Goal: Information Seeking & Learning: Learn about a topic

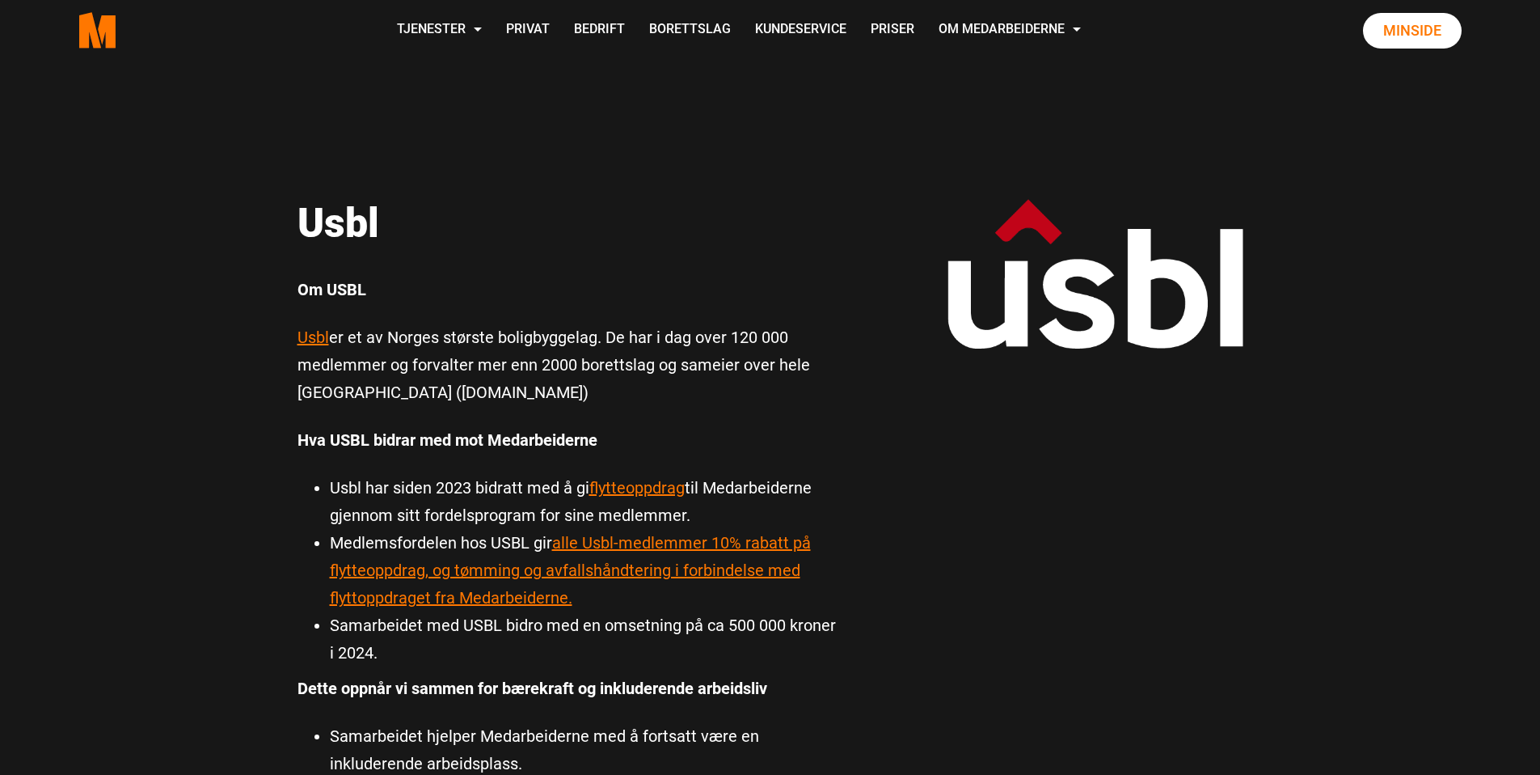
click at [635, 182] on div "Usbl Usbl Om USBL Usbl er et av Norges største boligbyggelag. De har i dag over…" at bounding box center [770, 716] width 970 height 1311
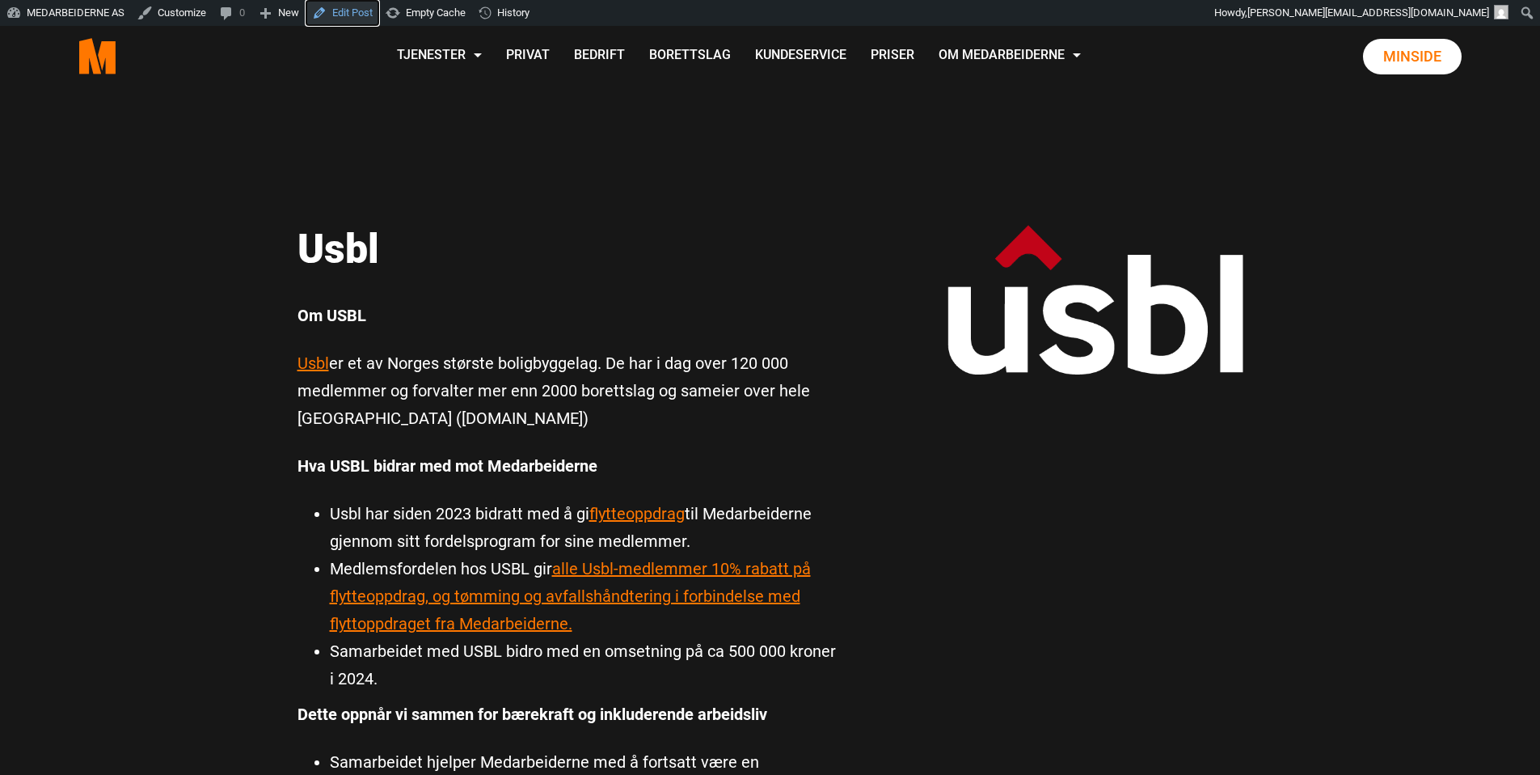
click at [354, 11] on link "Edit Post" at bounding box center [343, 13] width 74 height 26
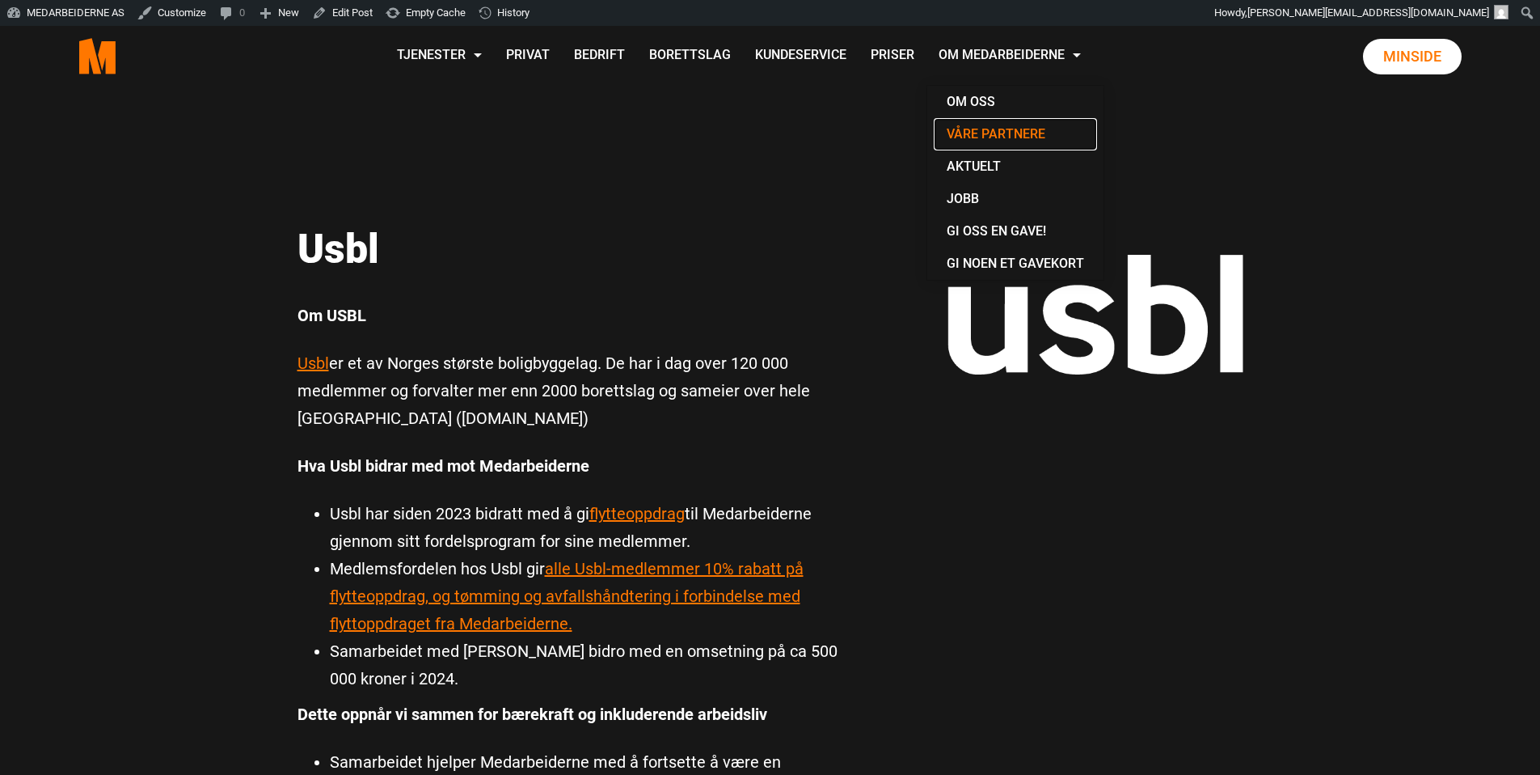
click at [996, 129] on link "Våre partnere" at bounding box center [1015, 134] width 163 height 32
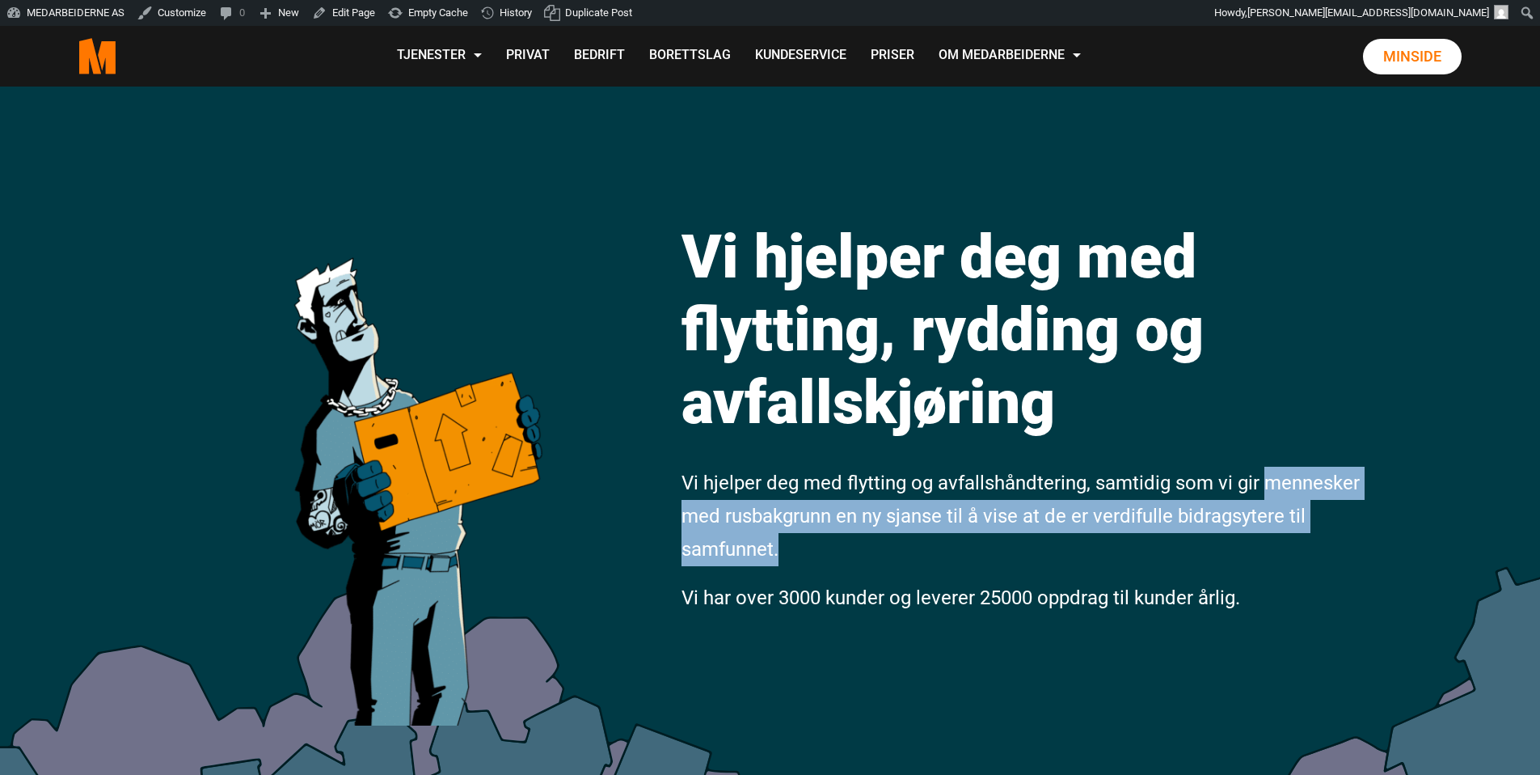
drag, startPoint x: 839, startPoint y: 549, endPoint x: 1269, endPoint y: 489, distance: 433.5
click at [1269, 489] on p "Vi hjelper deg med flytting og avfallshåndtering, samtidig som vi gir mennesker…" at bounding box center [1023, 516] width 683 height 99
copy span "mennesker med rusbakgrunn en ny sjanse til å vise at de er verdifulle bidragsyt…"
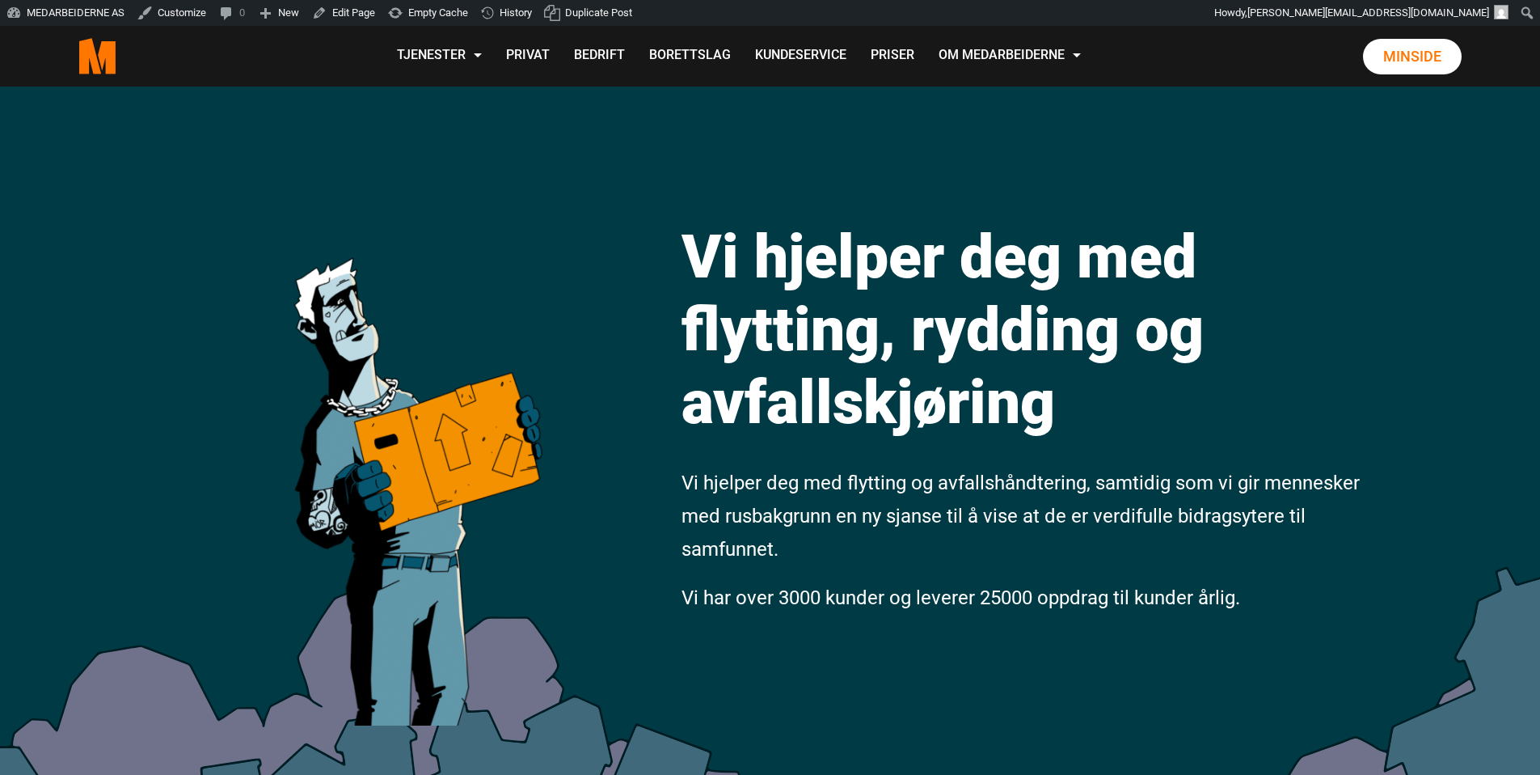
click at [1331, 180] on div "Vi hjelper deg med flytting, rydding og avfallskjøring Vi hjelper deg med flytt…" at bounding box center [770, 477] width 1540 height 780
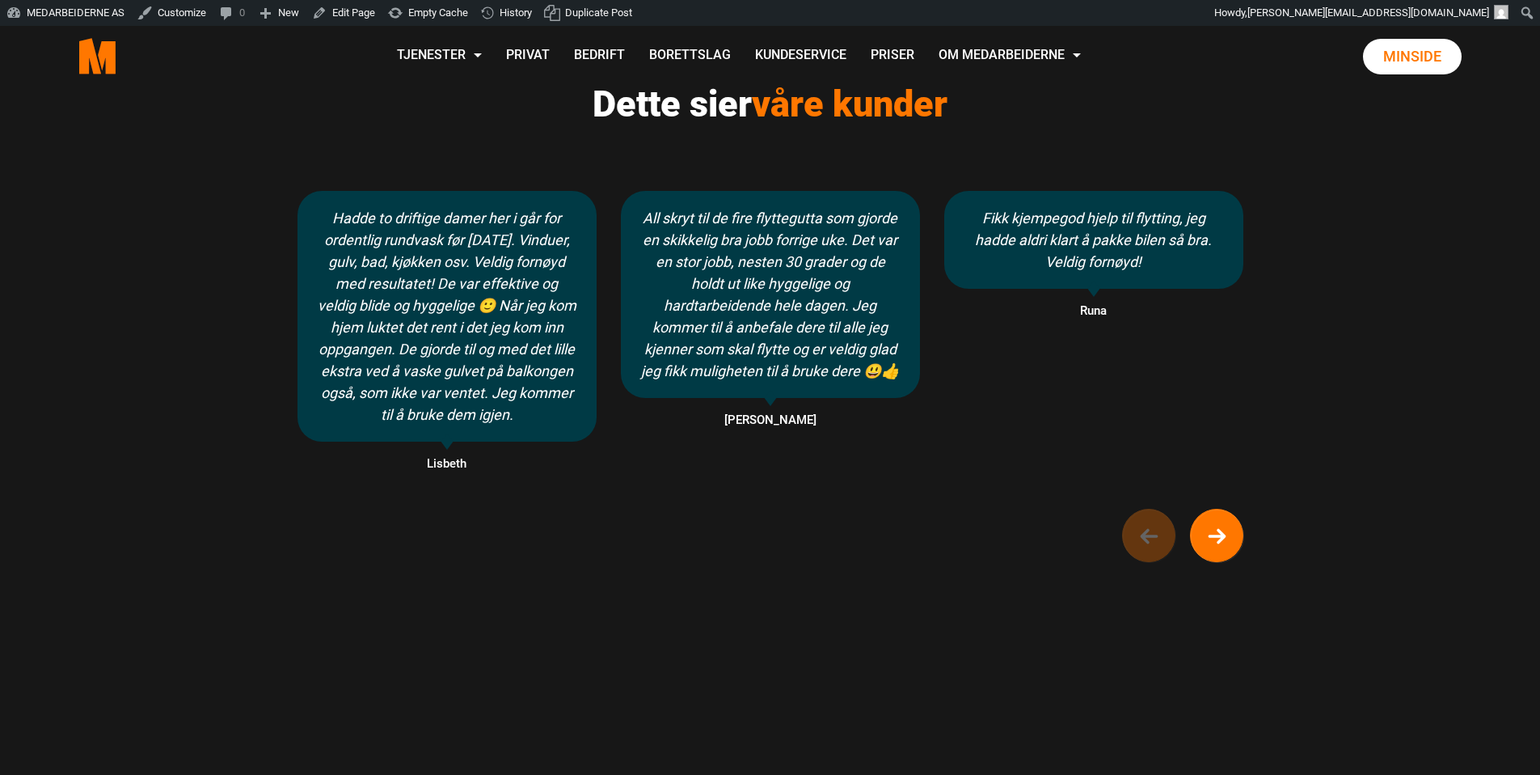
scroll to position [1219, 0]
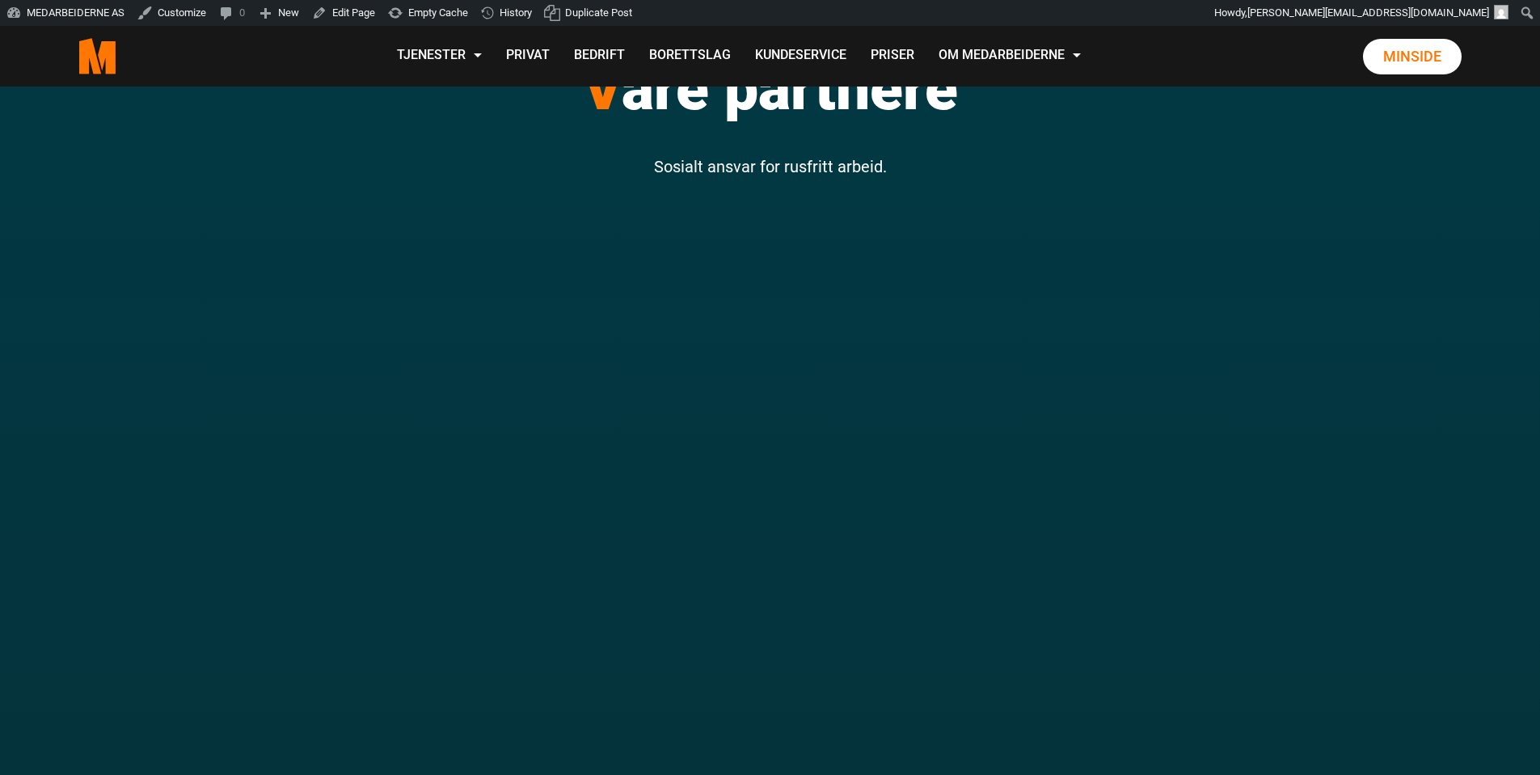
scroll to position [320, 0]
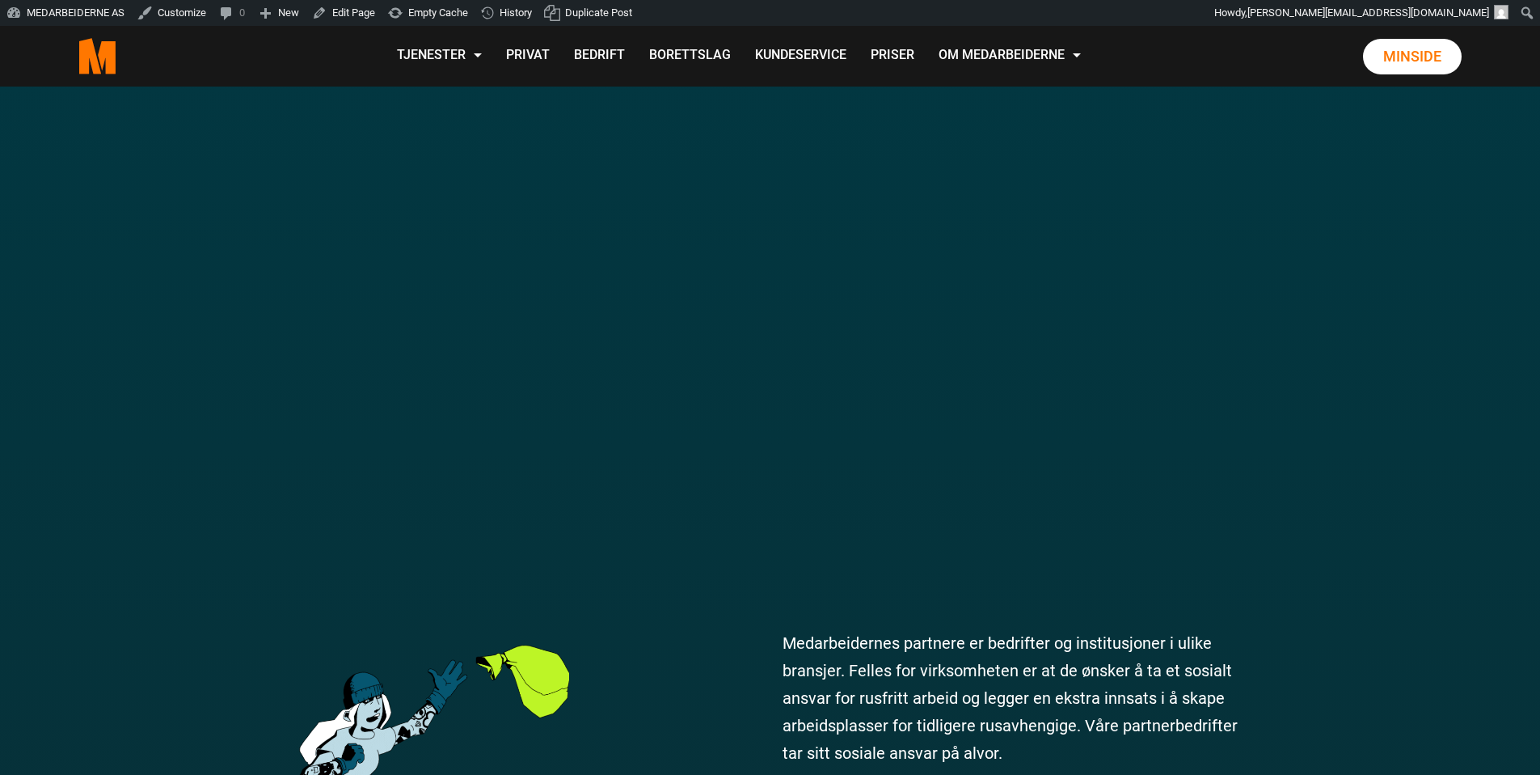
drag, startPoint x: 1436, startPoint y: 265, endPoint x: 1324, endPoint y: 185, distance: 137.3
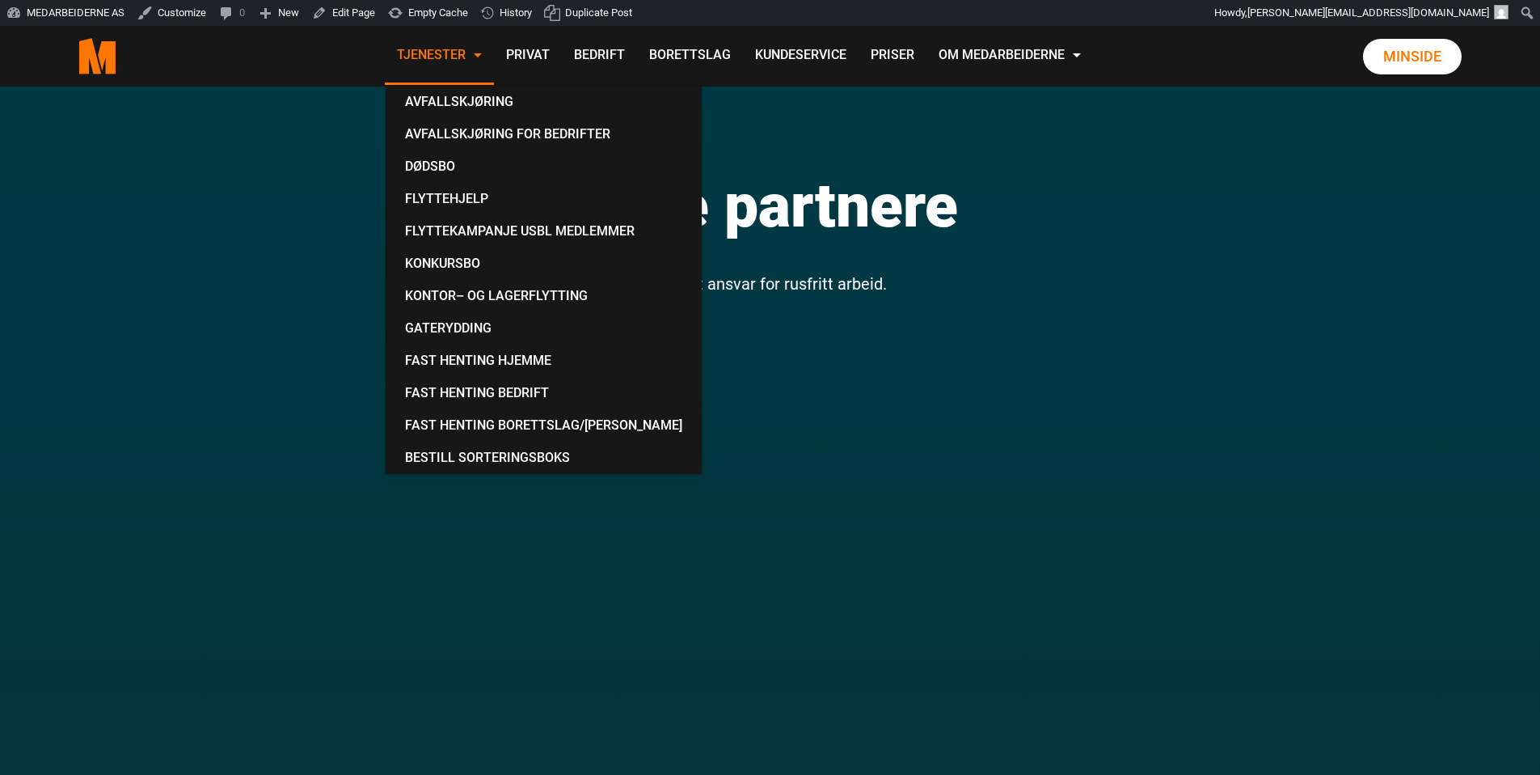
scroll to position [0, 0]
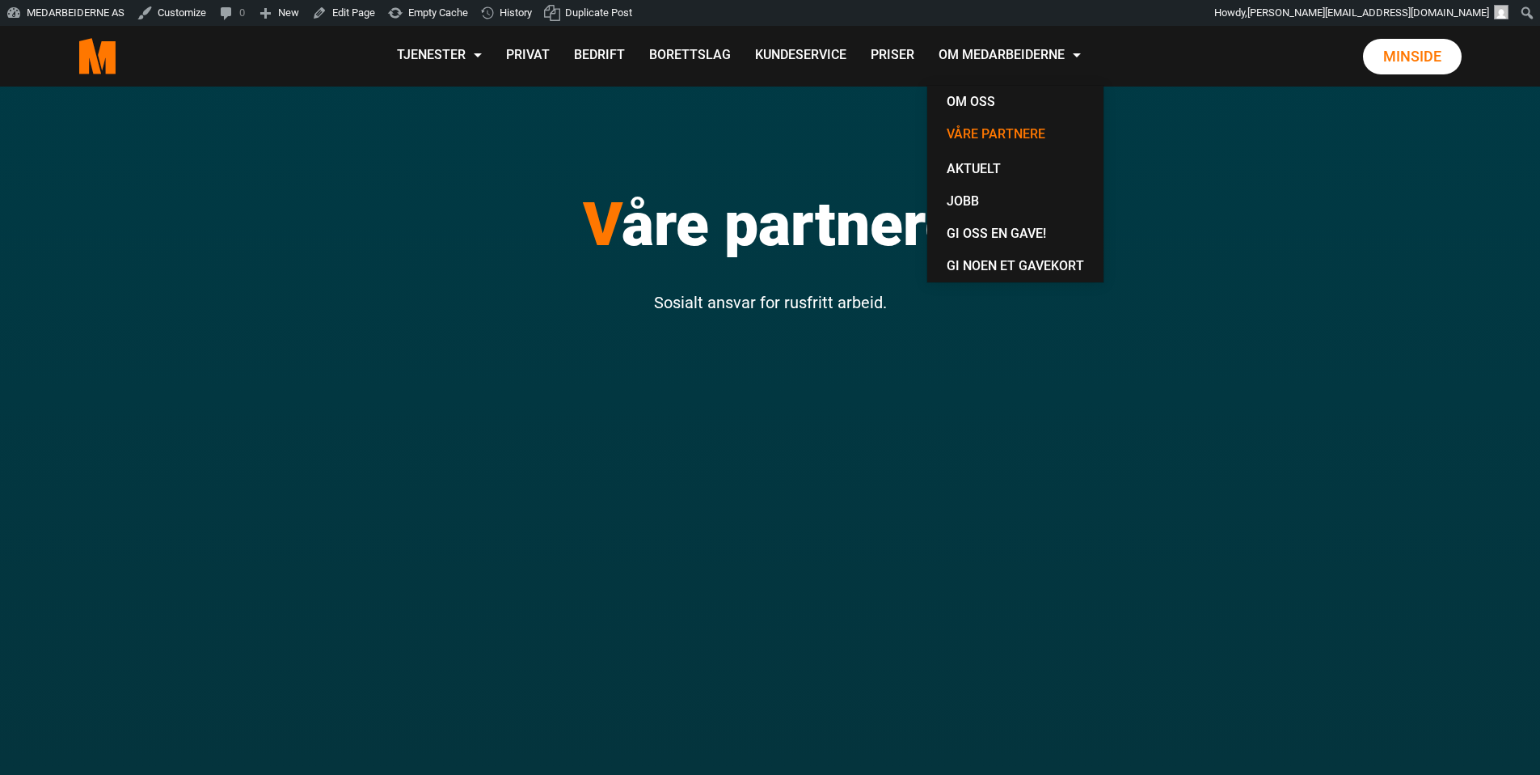
click at [1015, 136] on link "Våre partnere" at bounding box center [1015, 135] width 163 height 35
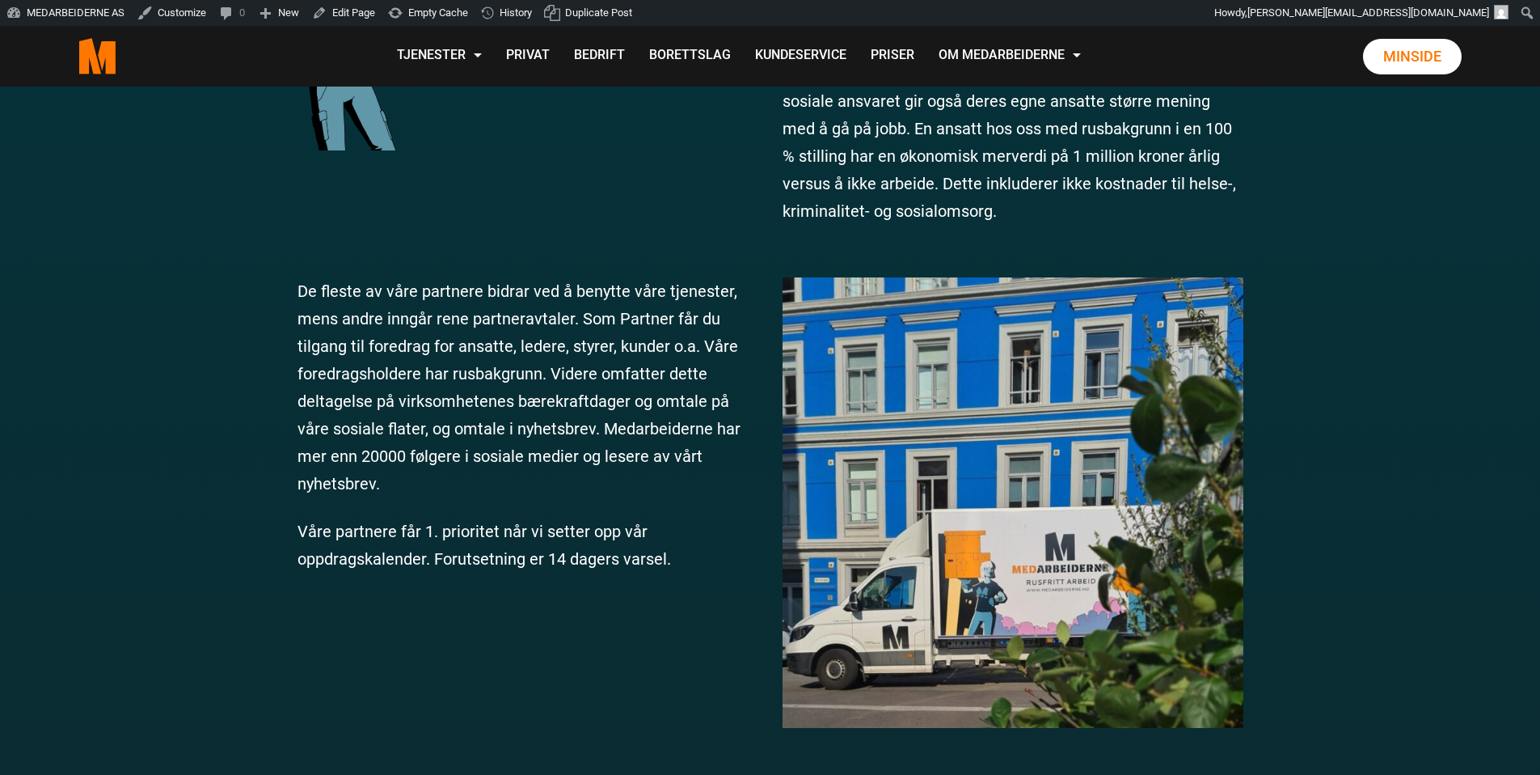
scroll to position [1340, 0]
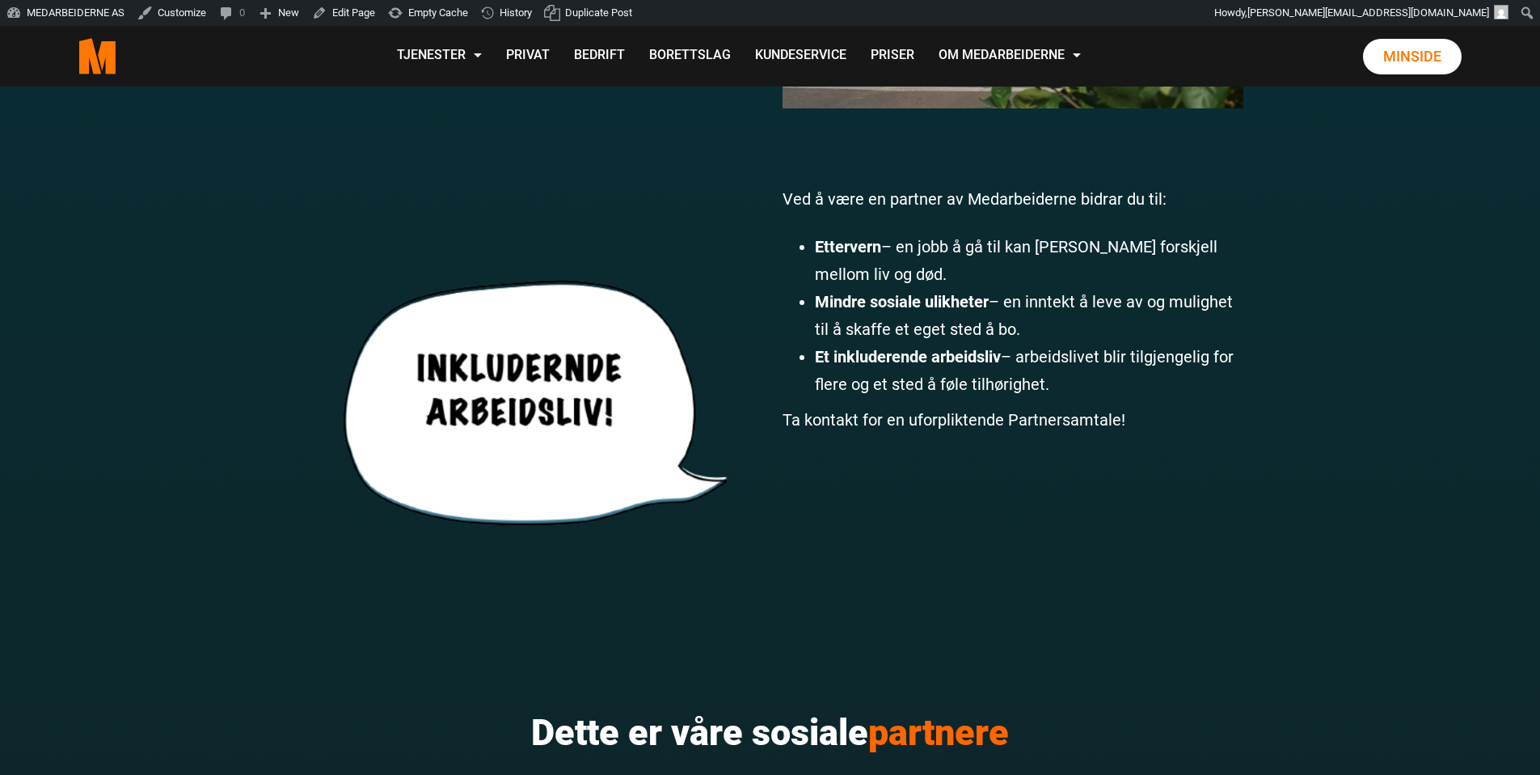
scroll to position [2380, 0]
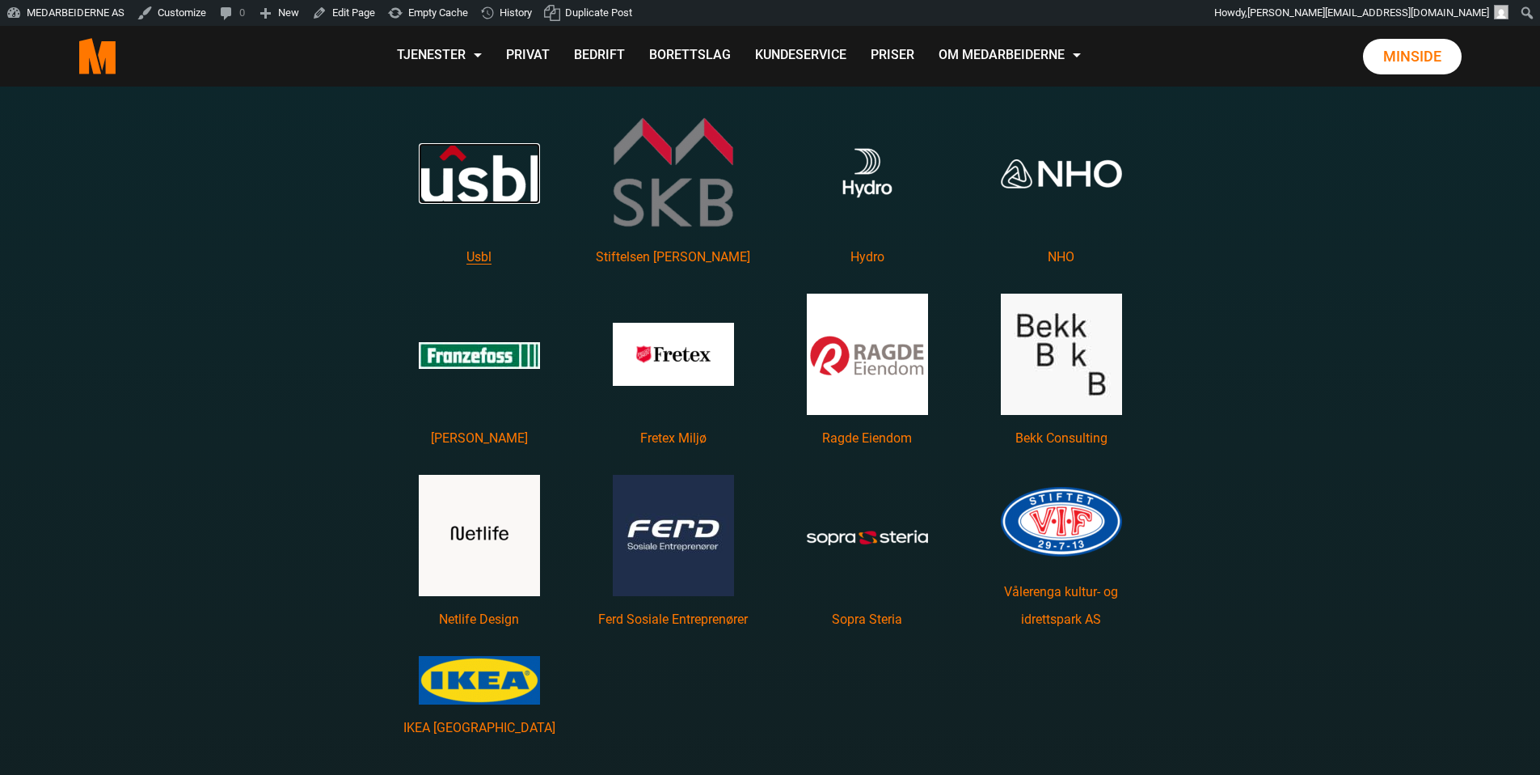
click at [462, 176] on img "Les mer om Usbl featured image" at bounding box center [479, 173] width 121 height 61
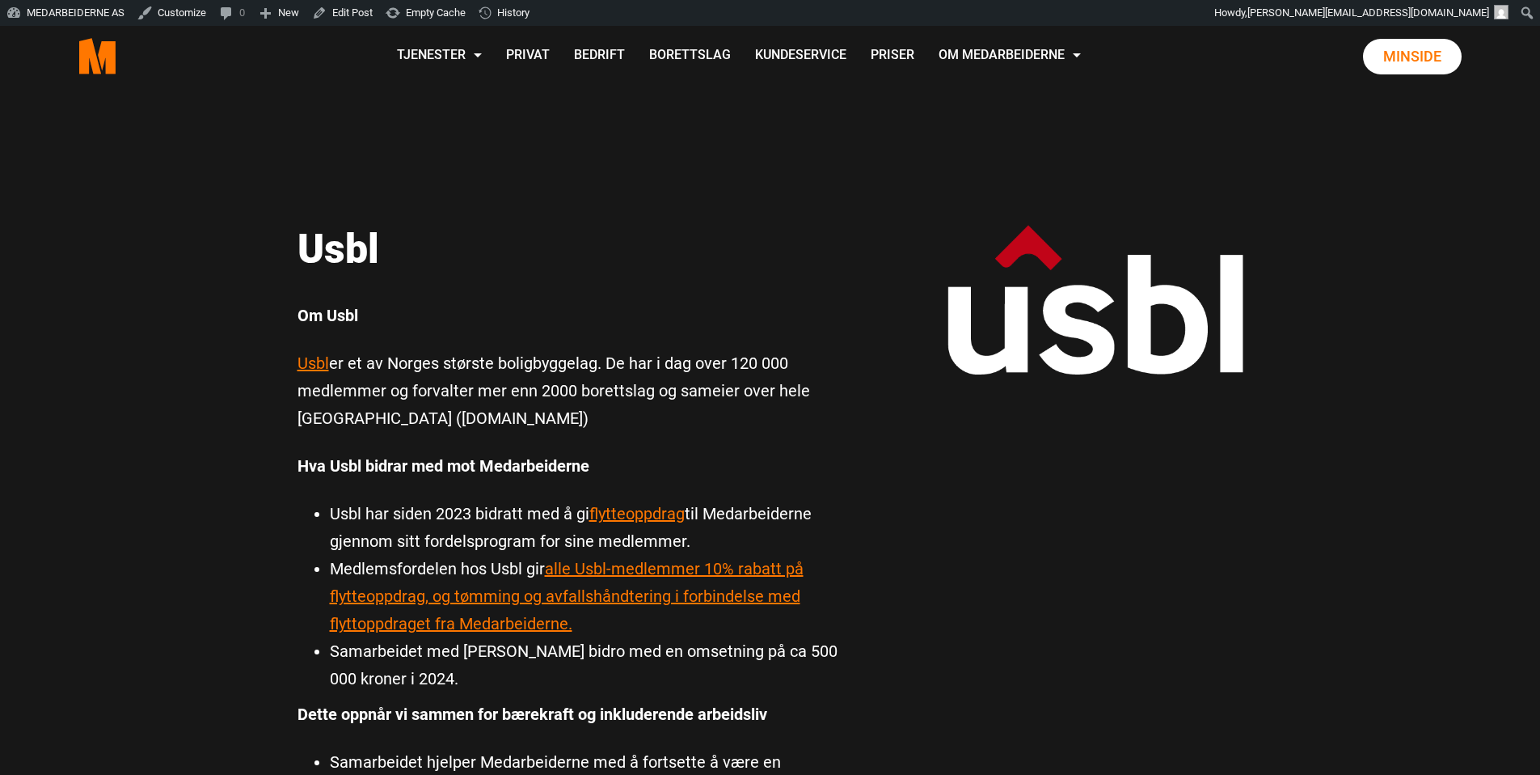
click at [729, 388] on p "Usbl er et av Norges største boligbyggelag. De har i dag over 120 000 medlemmer…" at bounding box center [569, 390] width 542 height 82
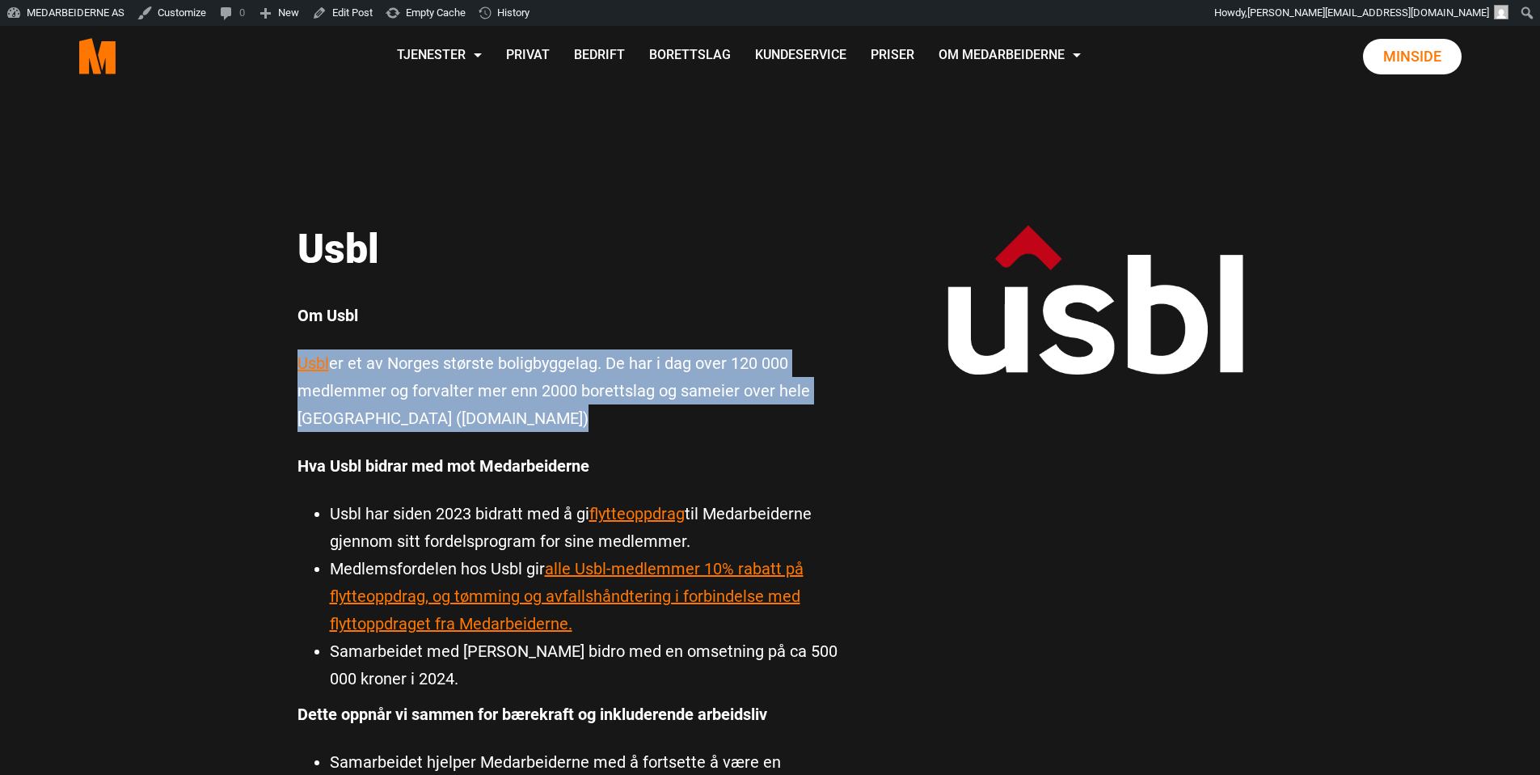
click at [729, 388] on p "Usbl er et av Norges største boligbyggelag. De har i dag over 120 000 medlemmer…" at bounding box center [569, 390] width 542 height 82
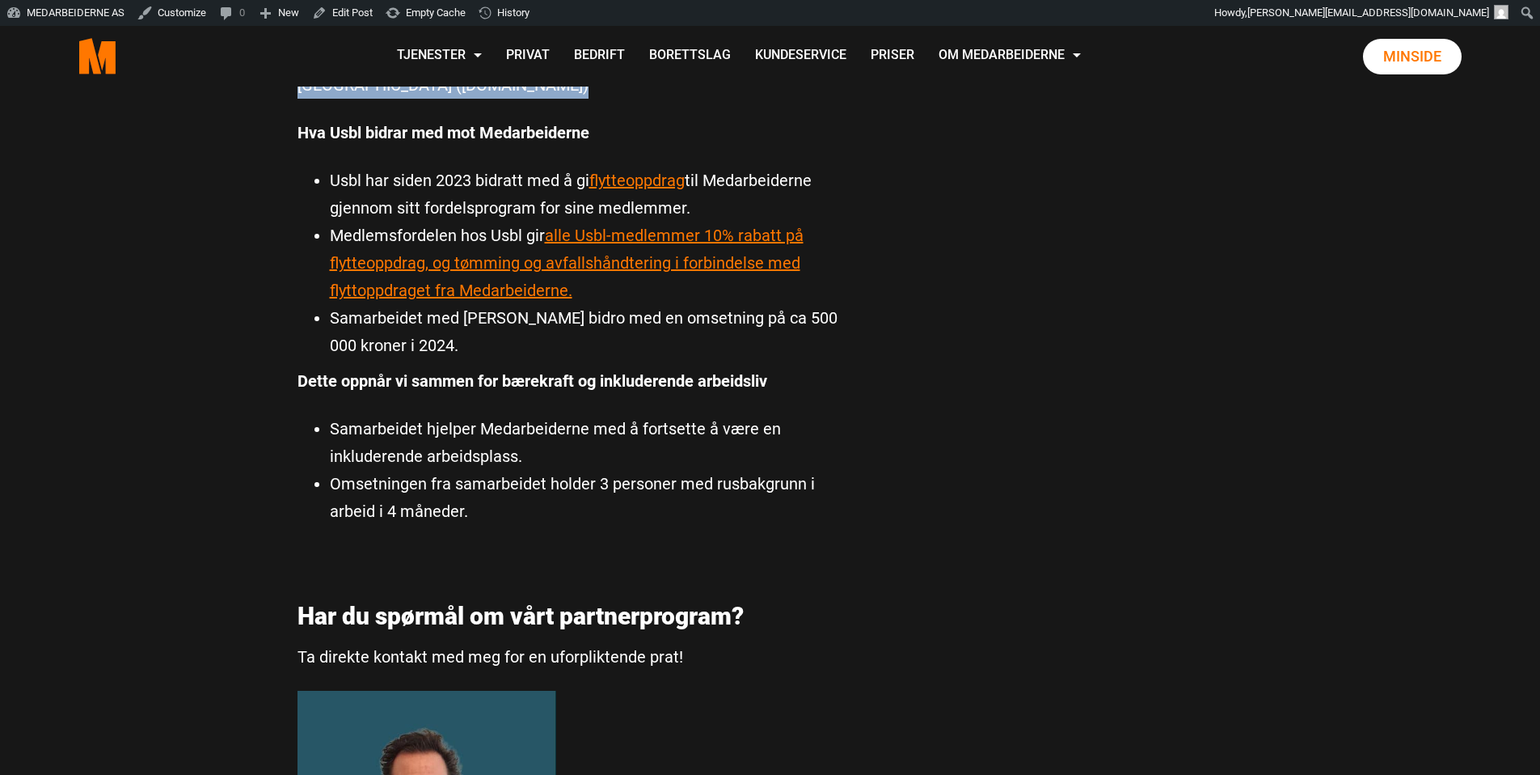
scroll to position [522, 0]
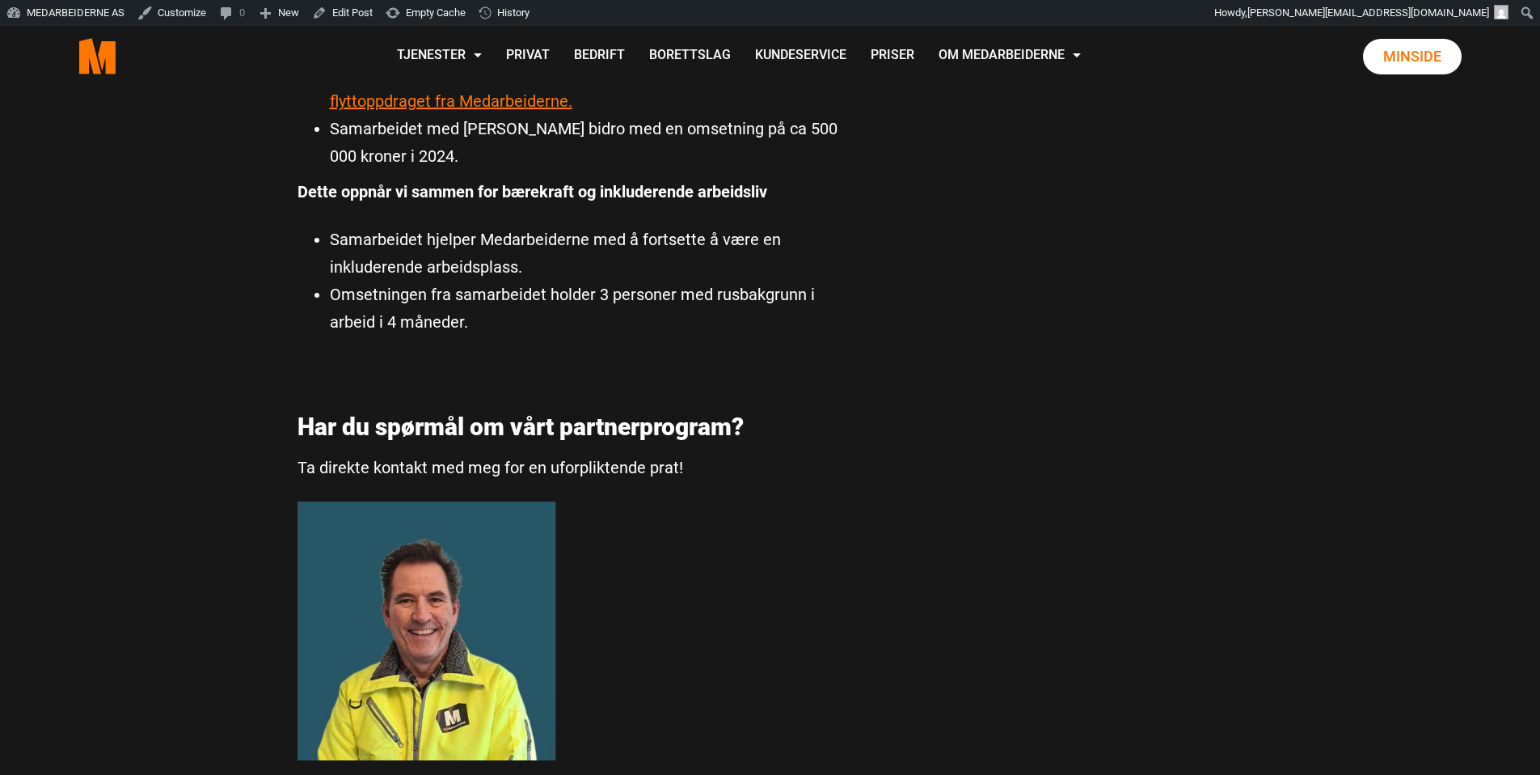
click at [764, 301] on span "Omsetningen fra samarbeidet holder 3 personer med rusbakgrunn i arbeid i 4 måne…" at bounding box center [572, 308] width 485 height 47
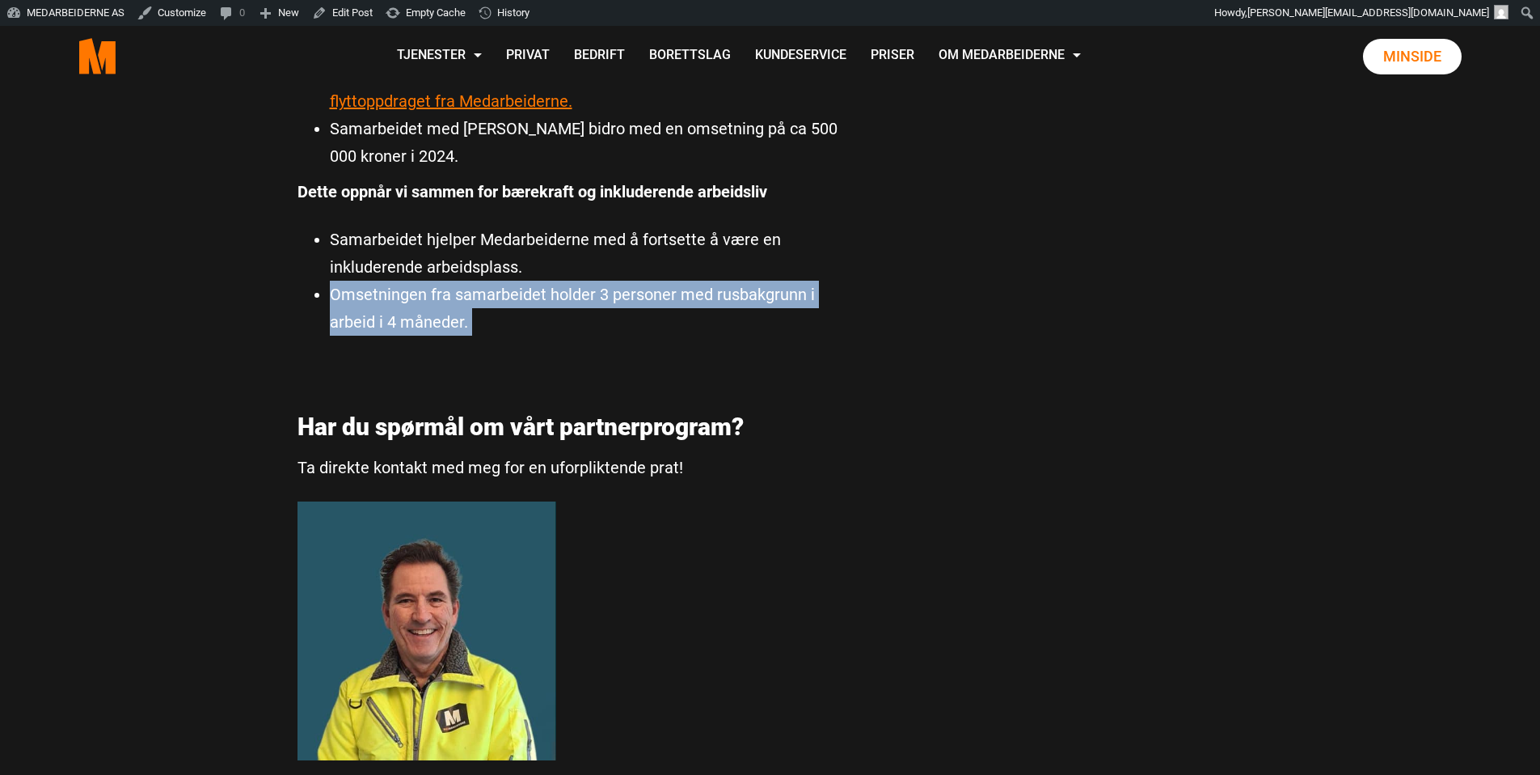
click at [764, 301] on span "Omsetningen fra samarbeidet holder 3 personer med rusbakgrunn i arbeid i 4 måne…" at bounding box center [572, 308] width 485 height 47
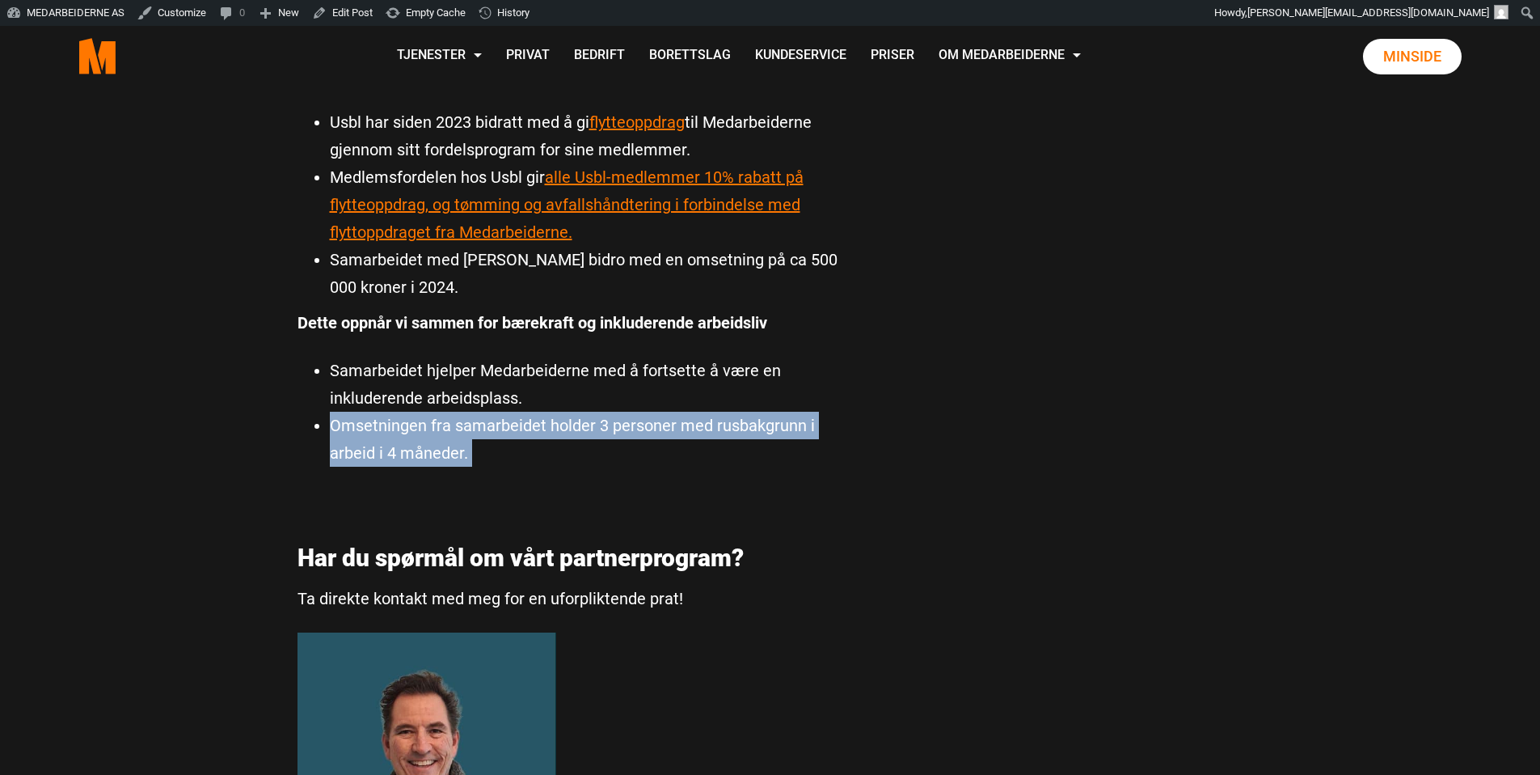
scroll to position [0, 0]
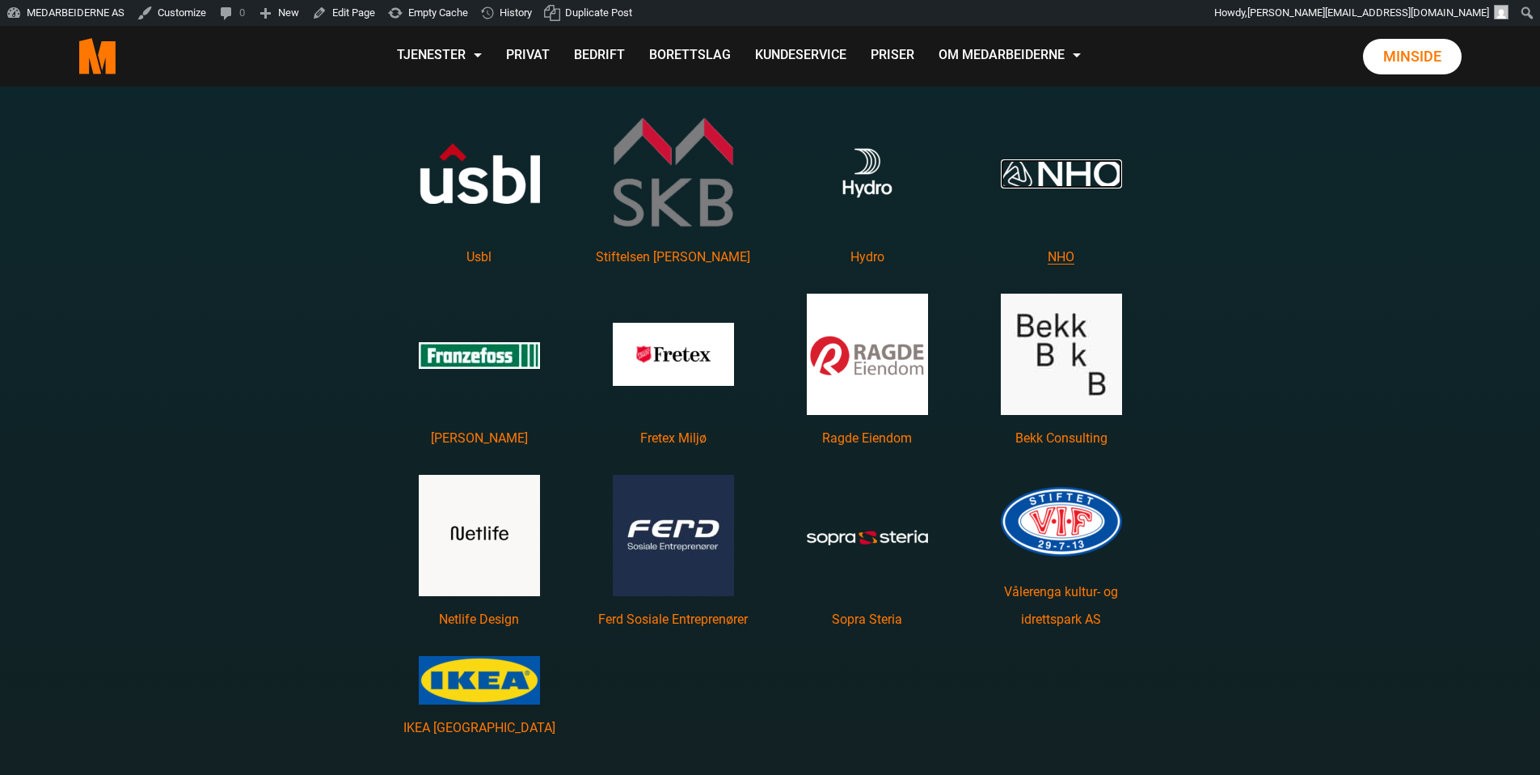
click at [1042, 184] on img "Les mer om NHO featured image" at bounding box center [1061, 173] width 121 height 29
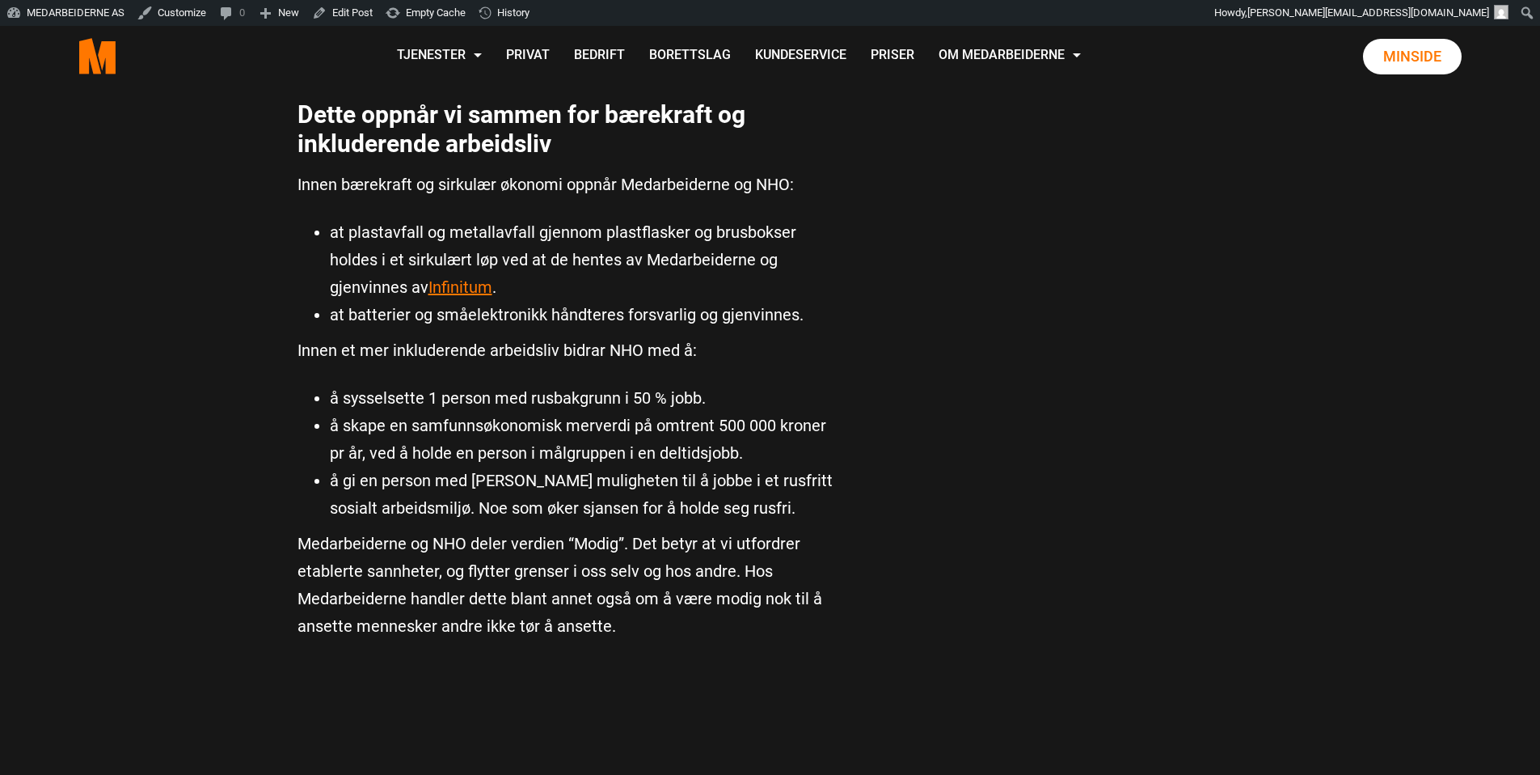
scroll to position [868, 0]
click at [737, 315] on li "at batterier og småelektronikk håndteres forsvarlig og gjenvinnes." at bounding box center [584, 315] width 509 height 27
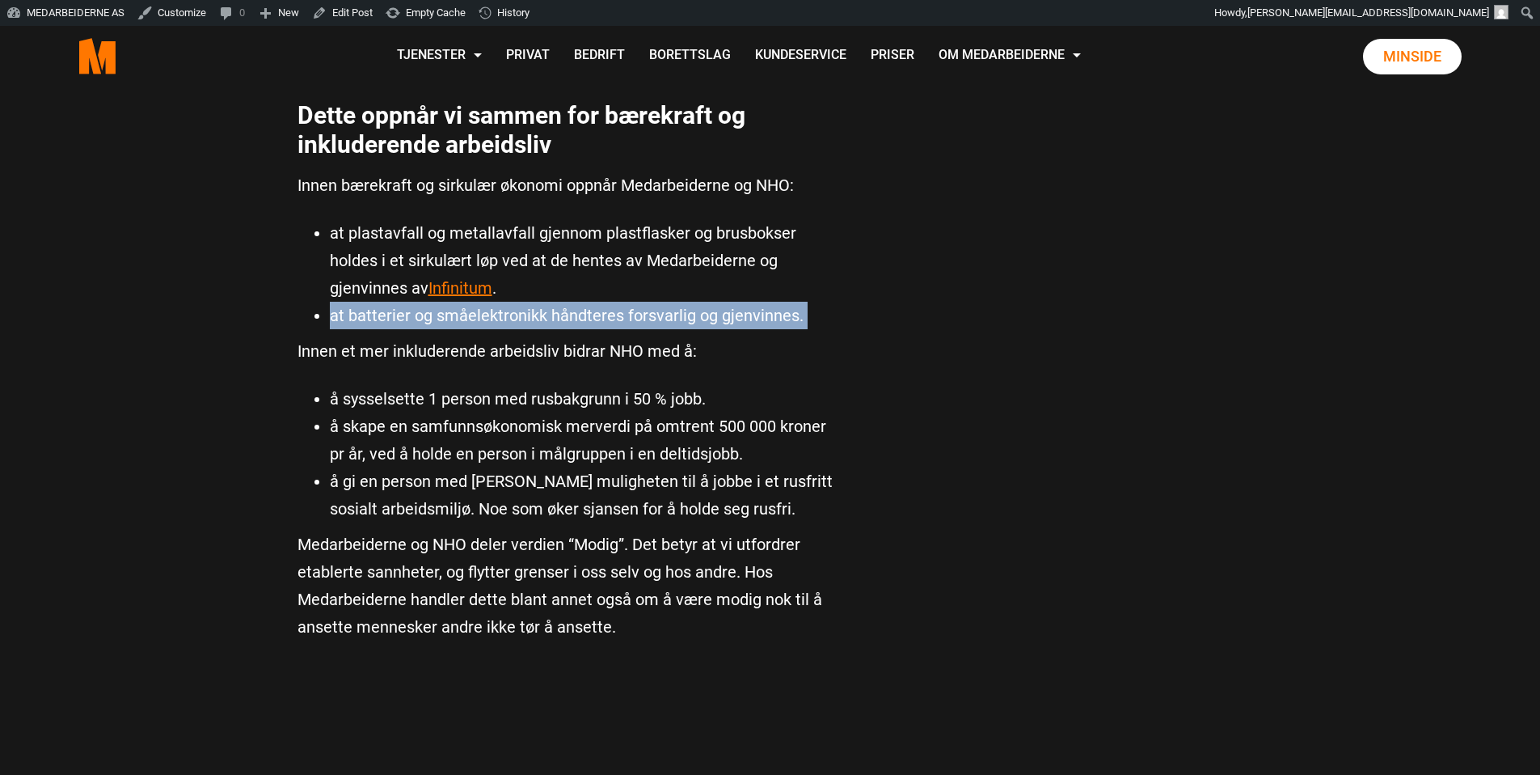
click at [737, 315] on li "at batterier og småelektronikk håndteres forsvarlig og gjenvinnes." at bounding box center [584, 315] width 509 height 27
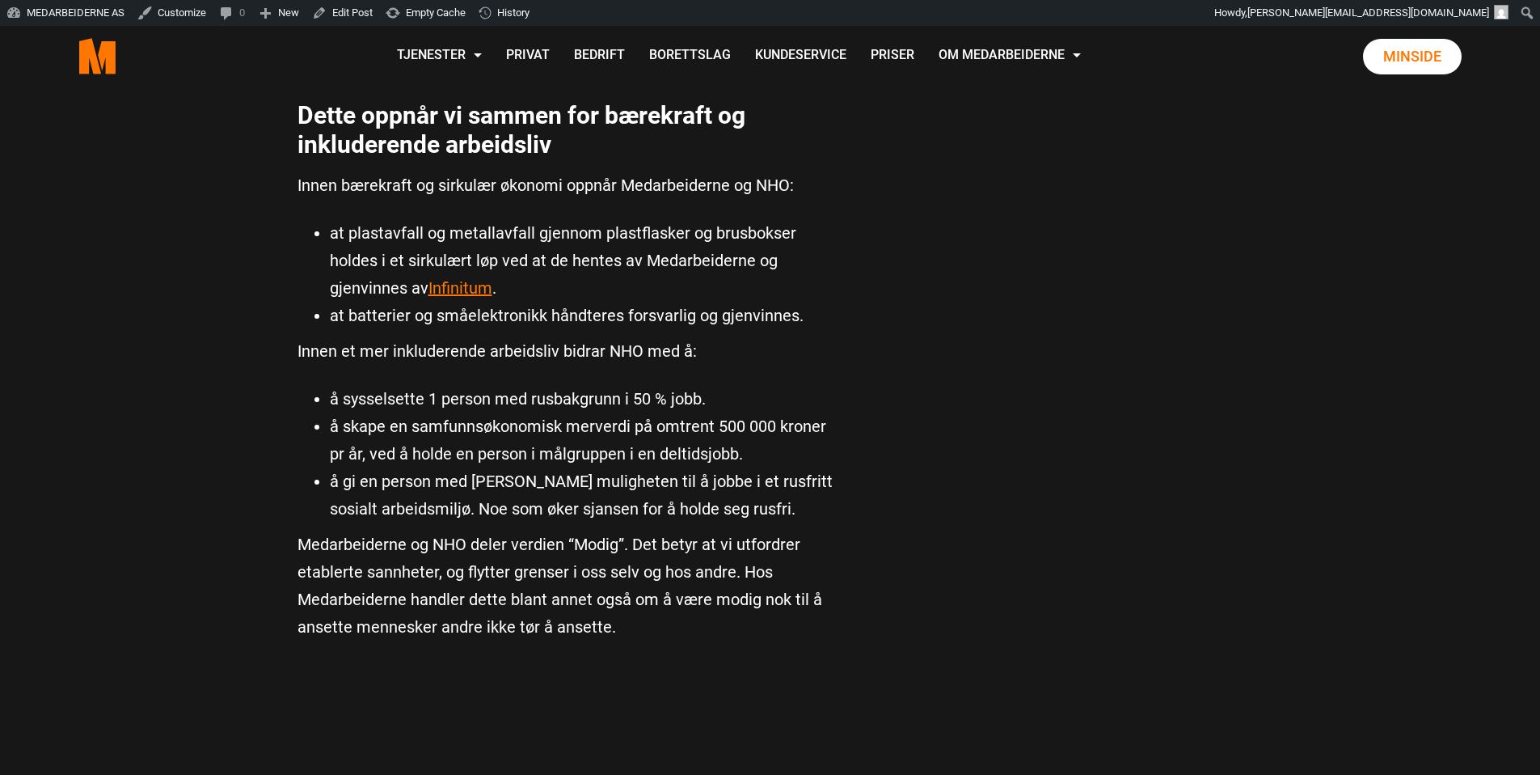
click at [682, 335] on div "Om NHO – Næringslivets Hovedorganisasjon NHO er Norges største felleskap for be…" at bounding box center [568, 211] width 566 height 1556
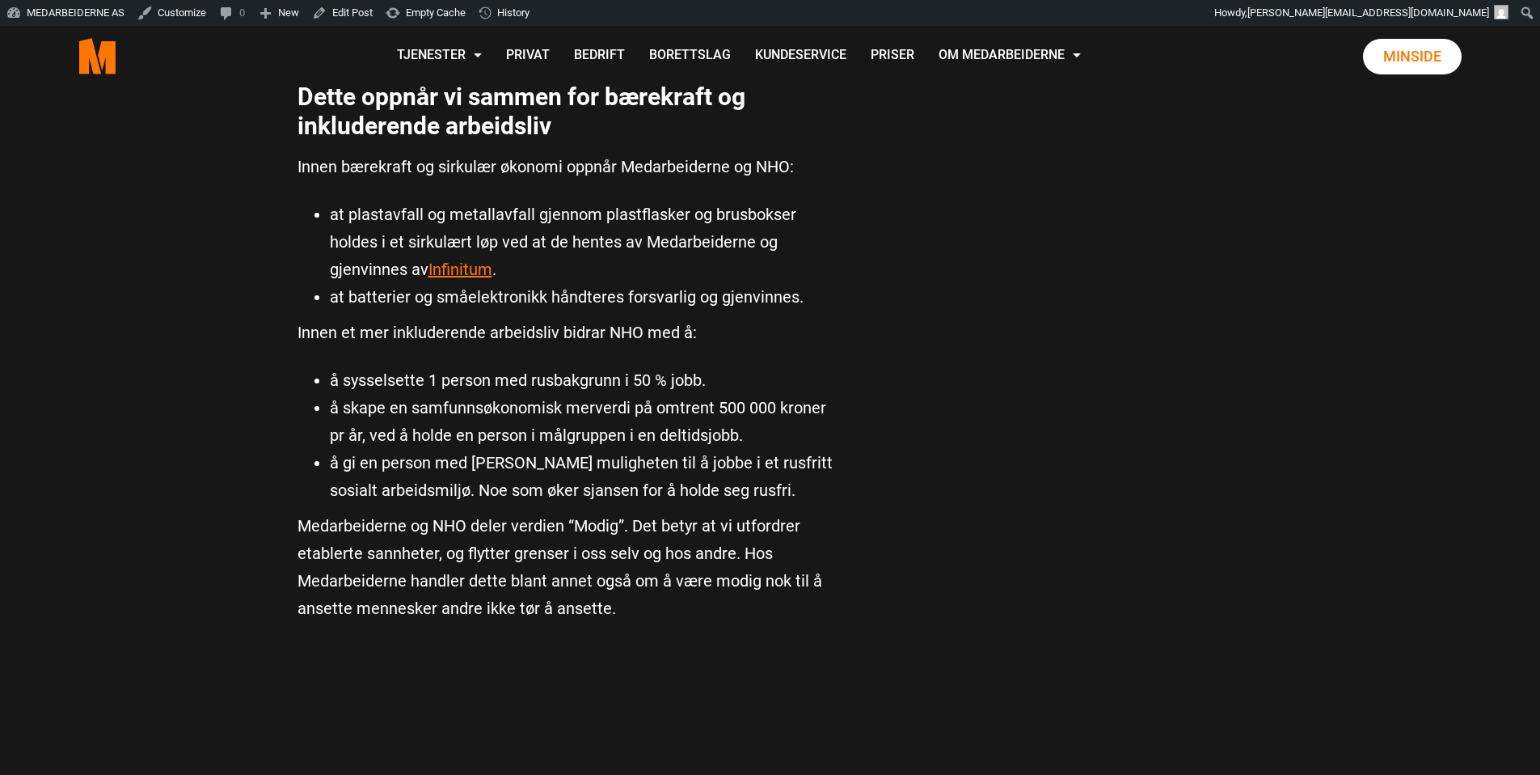
scroll to position [890, 0]
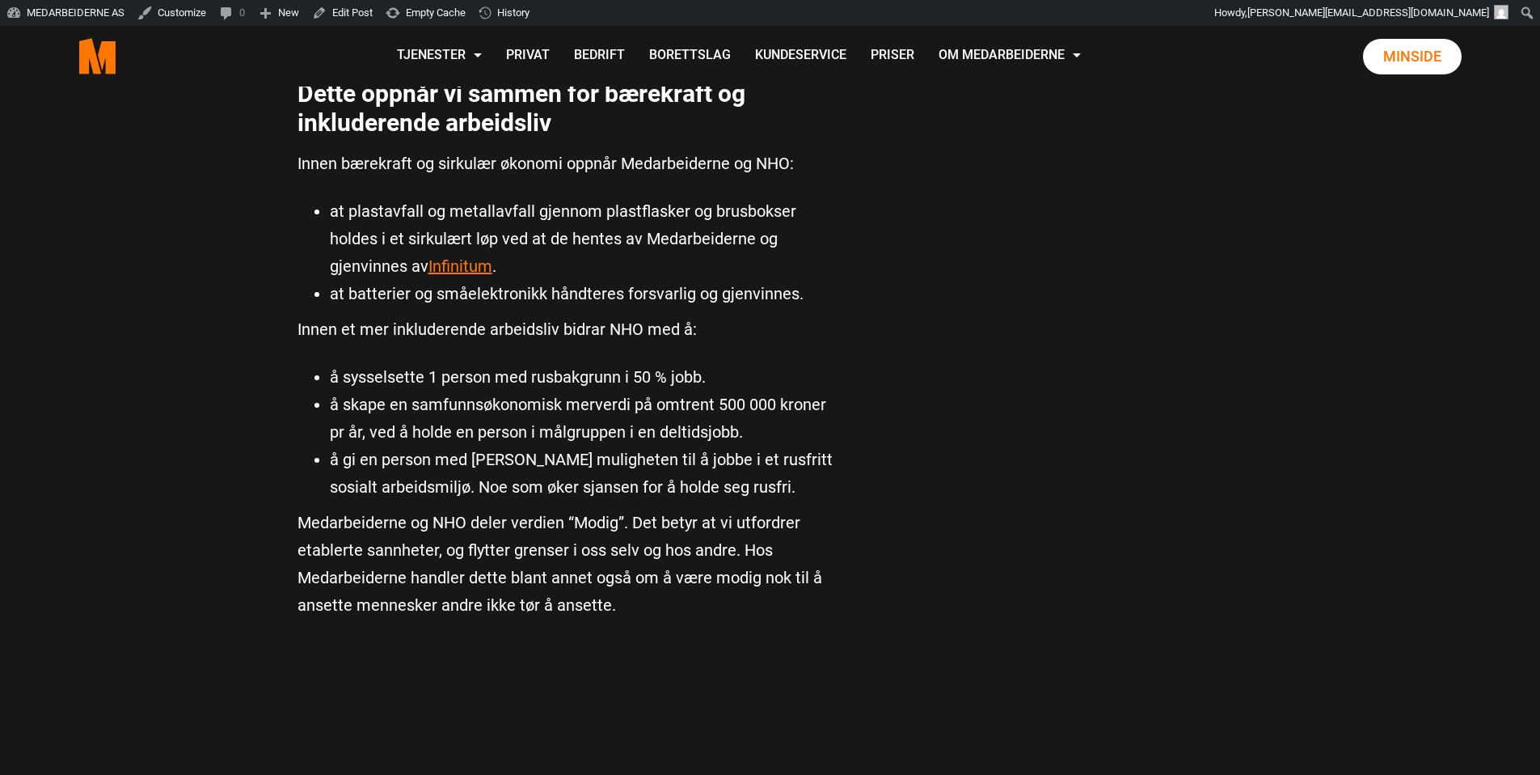
click at [483, 412] on li "å skape en samfunnsøkonomisk merverdi på omtrent 500 000 kroner pr år, ved å ho…" at bounding box center [584, 418] width 509 height 55
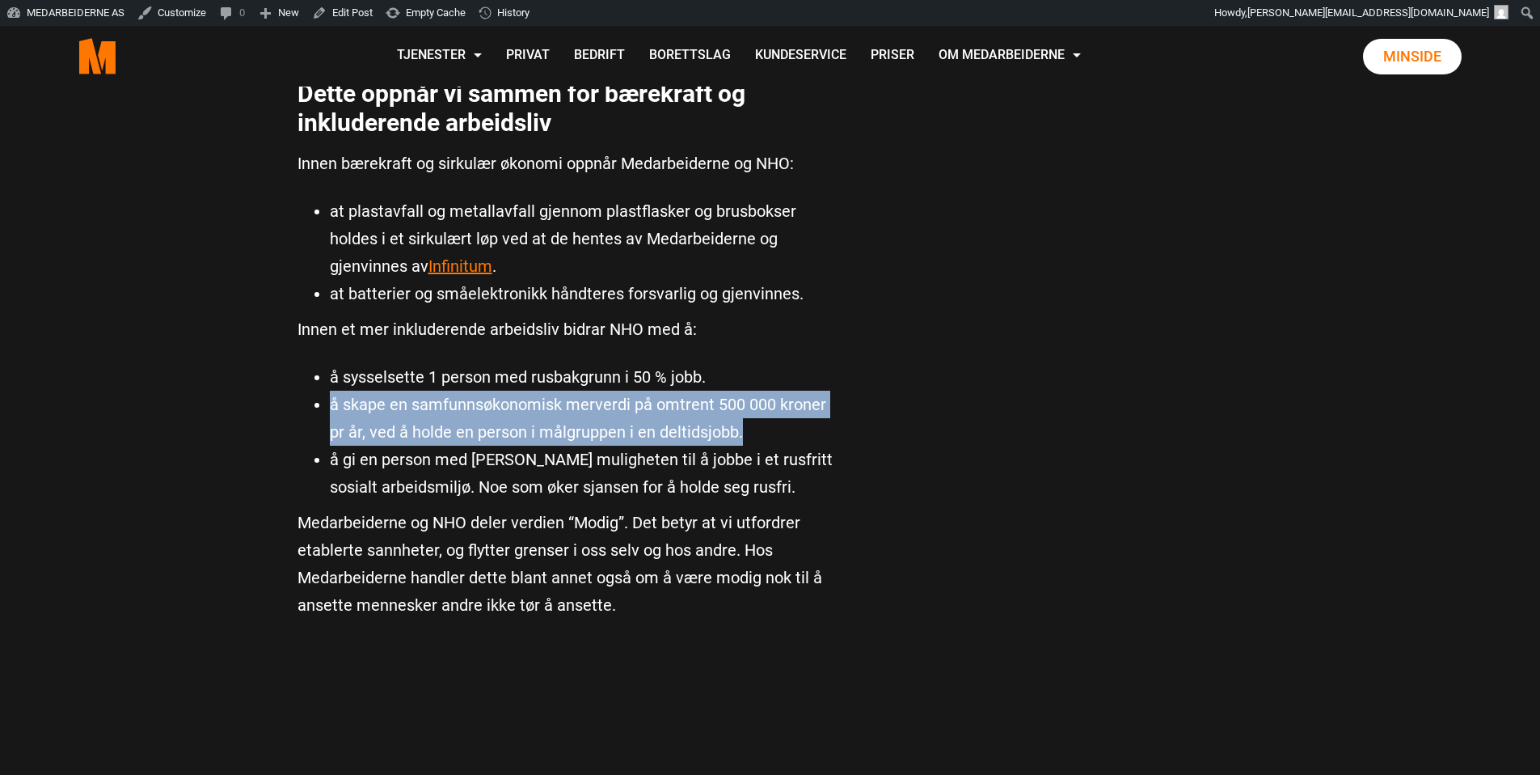
drag, startPoint x: 331, startPoint y: 407, endPoint x: 793, endPoint y: 445, distance: 464.1
click at [793, 445] on li "å skape en samfunnsøkonomisk merverdi på omtrent 500 000 kroner pr år, ved å ho…" at bounding box center [584, 418] width 509 height 55
copy li "å skape en samfunnsøkonomisk merverdi på omtrent 500 000 kroner pr år, ved å ho…"
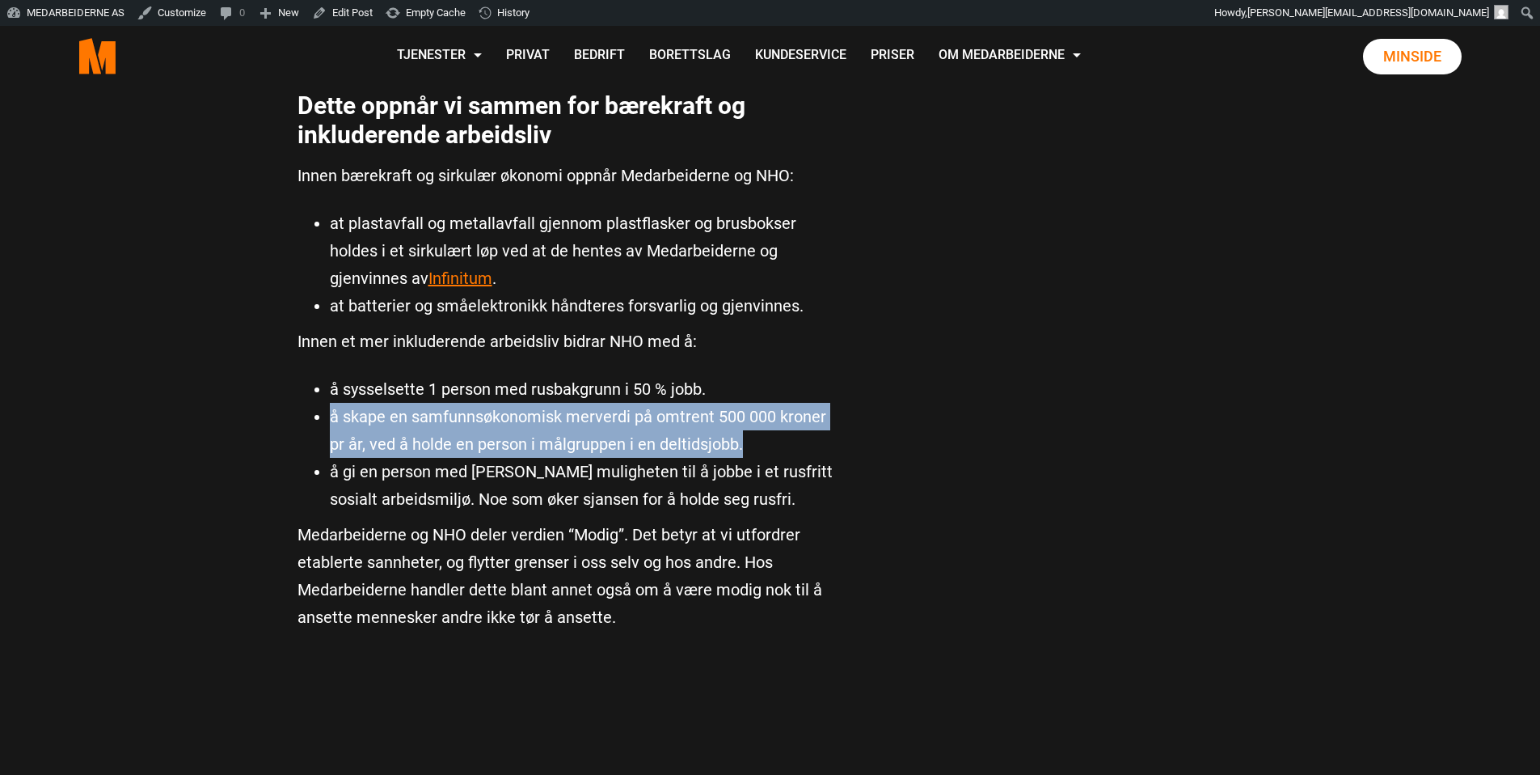
scroll to position [863, 0]
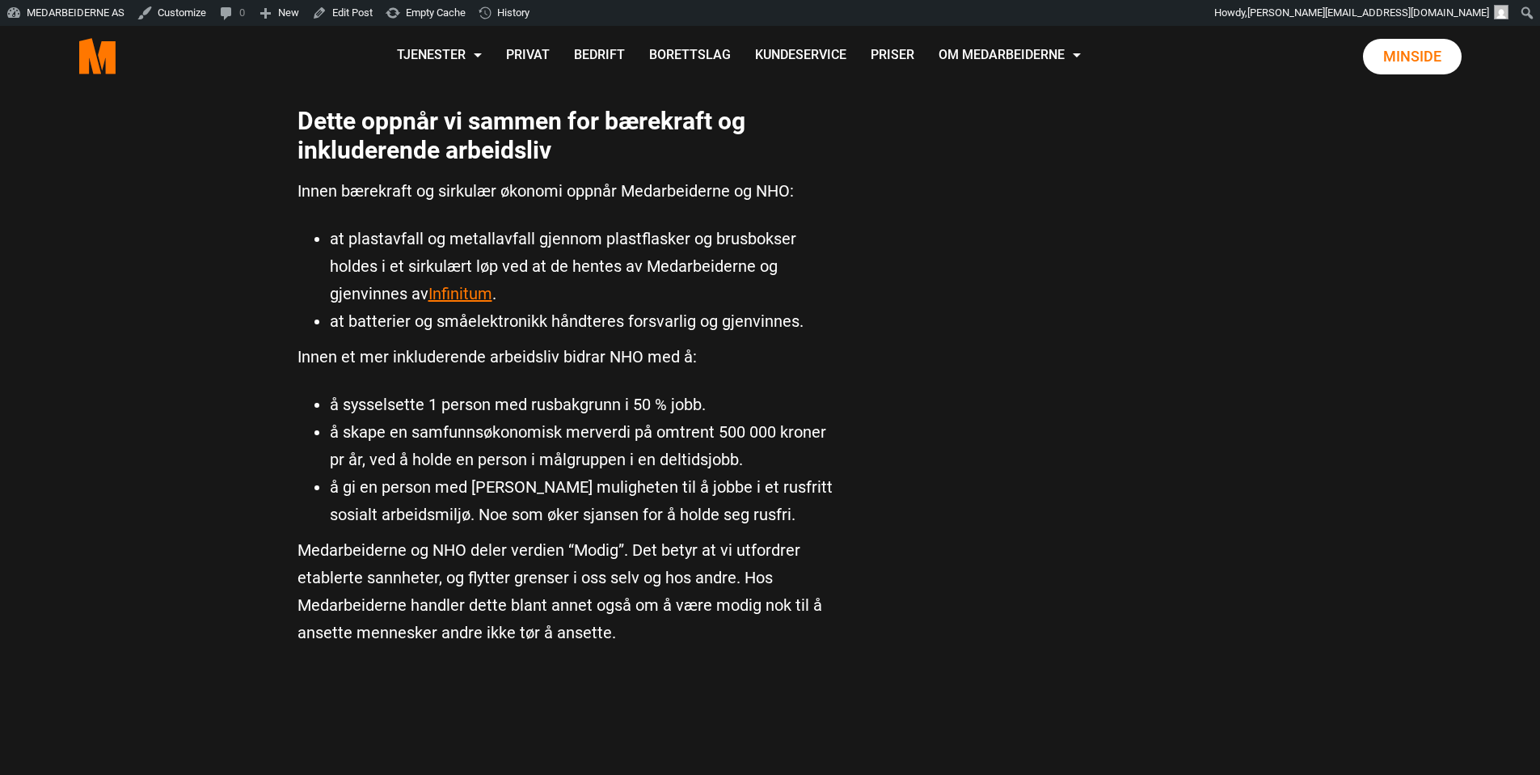
click at [840, 175] on div "Om NHO – Næringslivets Hovedorganisasjon NHO er Norges største felleskap for be…" at bounding box center [568, 217] width 566 height 1556
drag, startPoint x: 838, startPoint y: 175, endPoint x: 823, endPoint y: 169, distance: 15.6
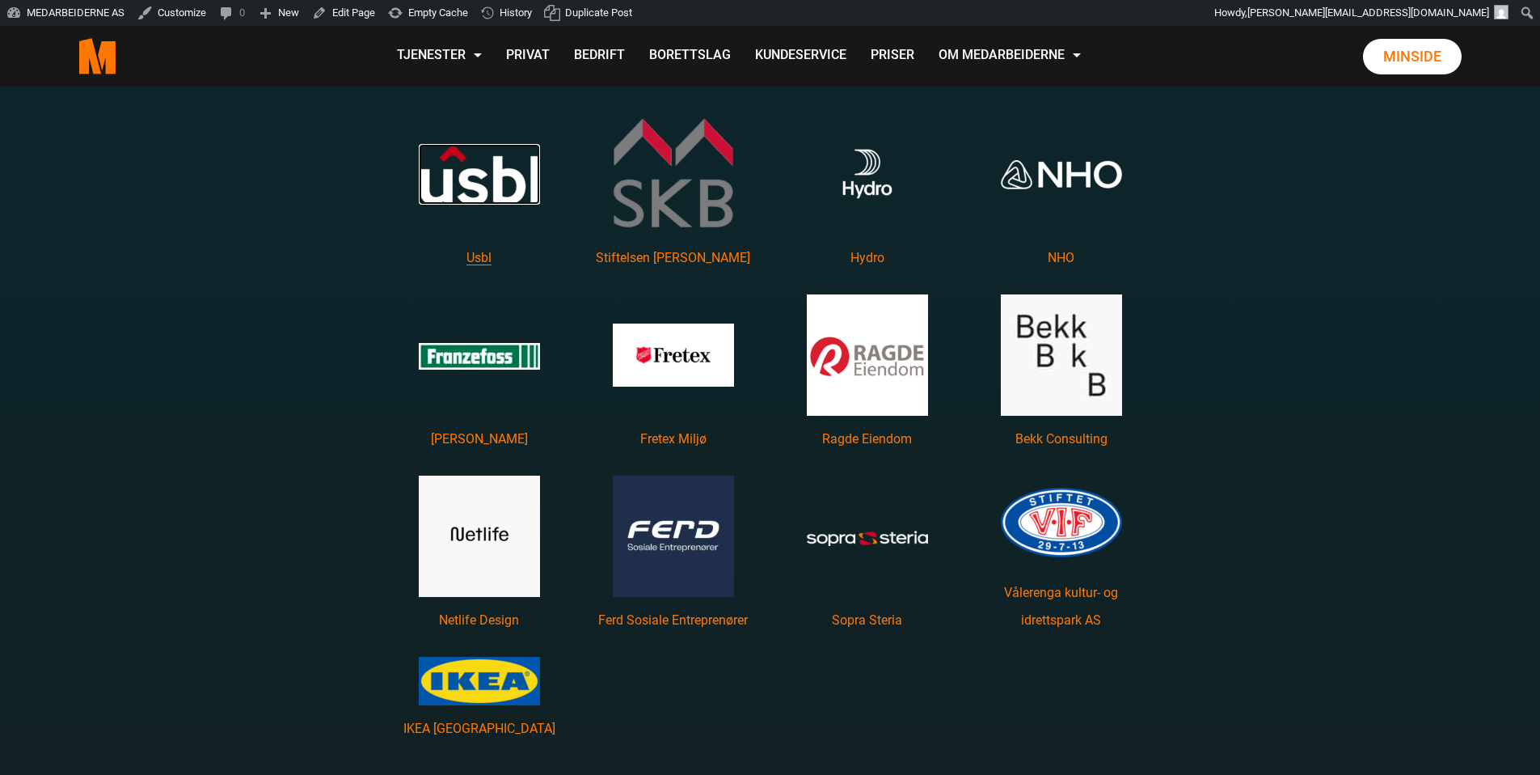
click at [485, 200] on img "Les mer om Usbl featured image" at bounding box center [479, 174] width 121 height 61
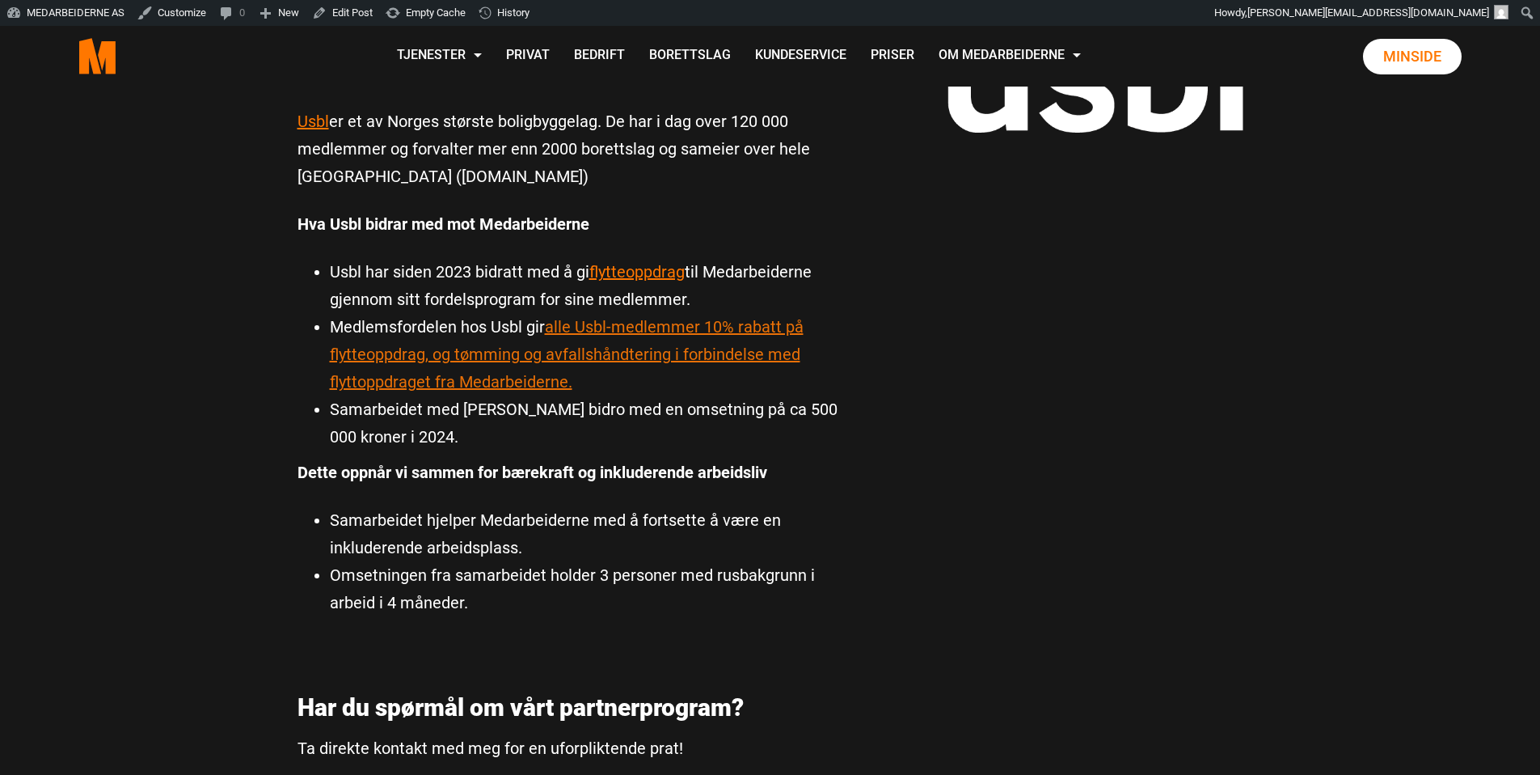
scroll to position [252, 0]
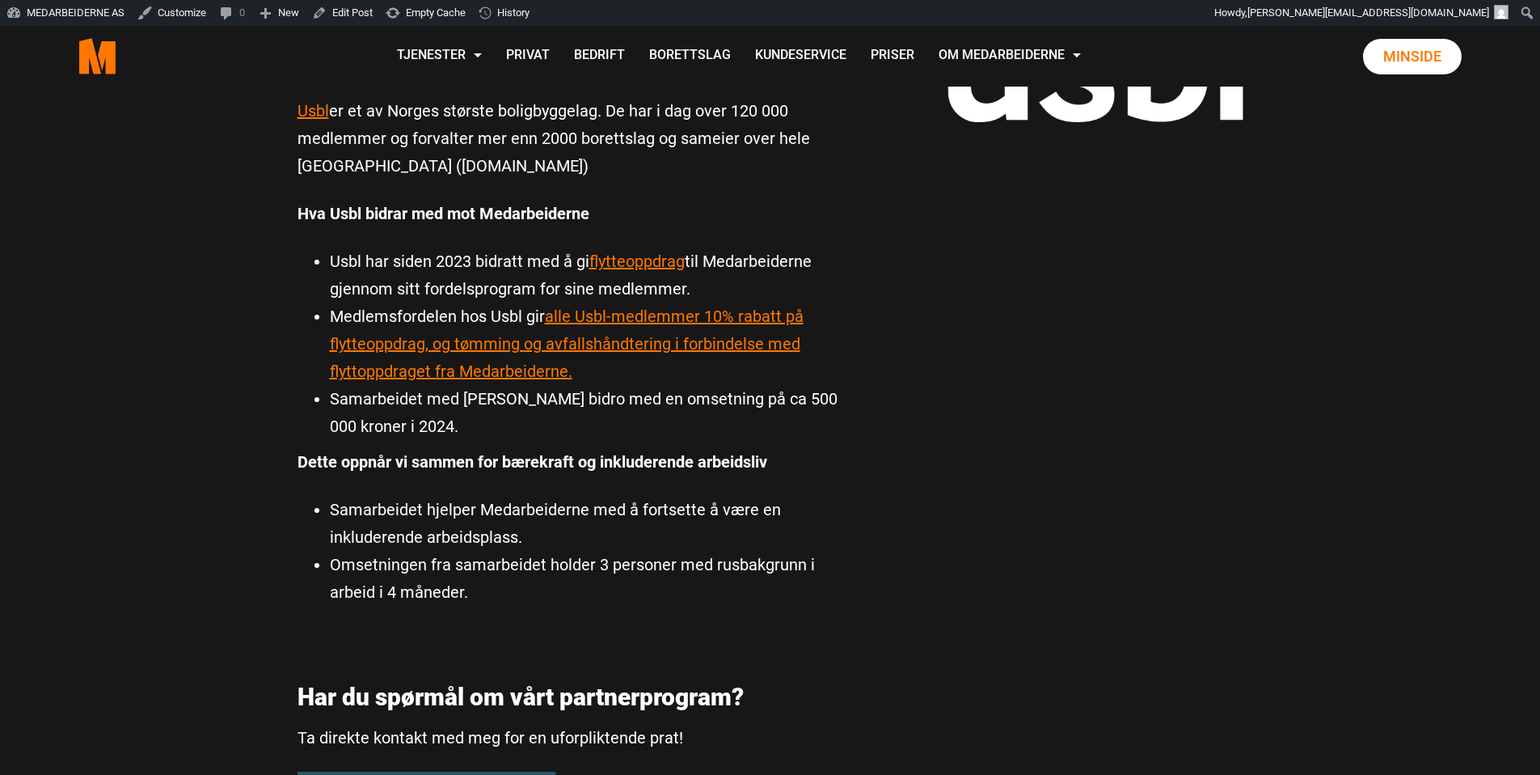
click at [931, 380] on div "Usbl Usbl Om Usbl Usbl er et av Norges største boligbyggelag. De har i dag over…" at bounding box center [770, 489] width 970 height 1311
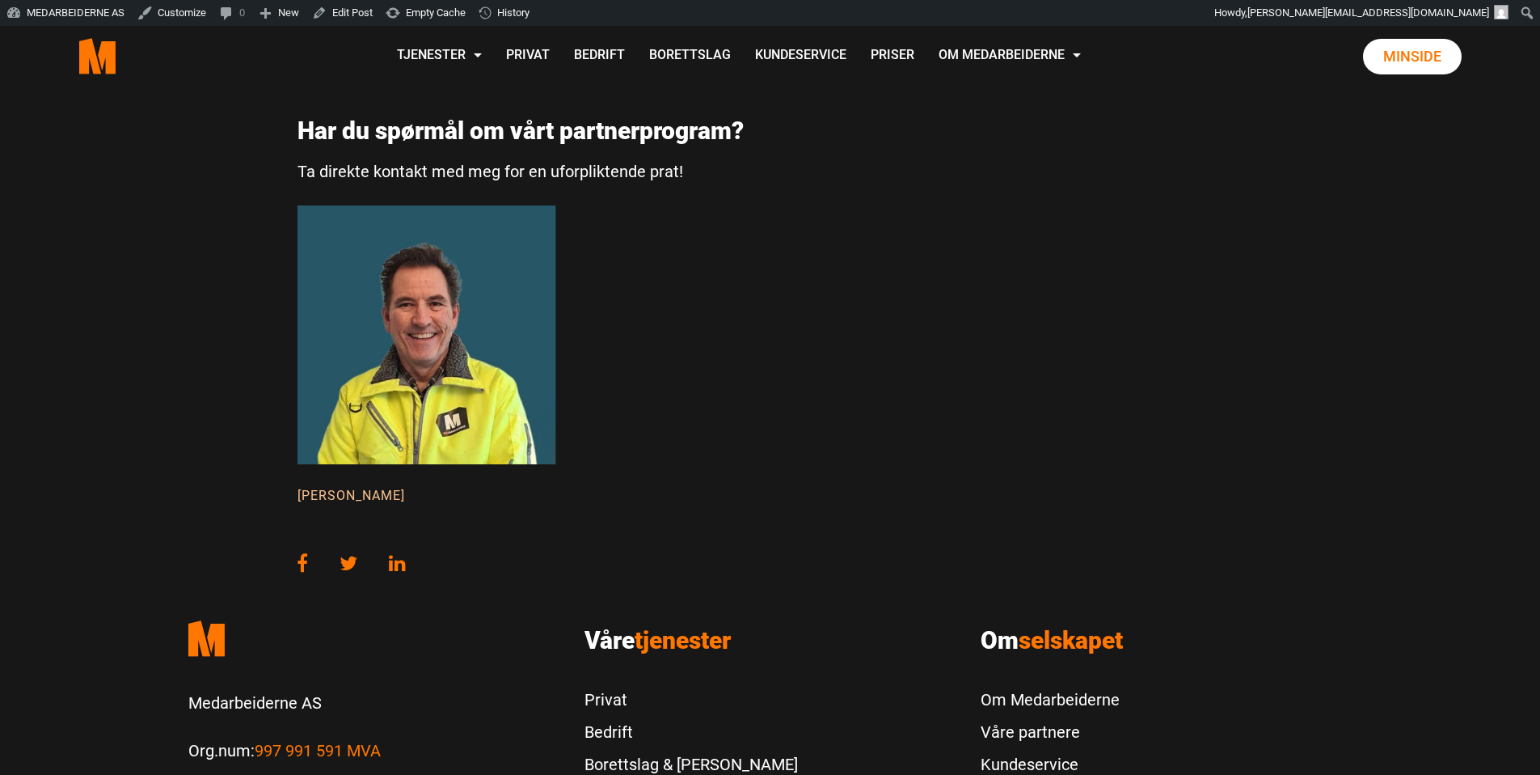
scroll to position [822, 0]
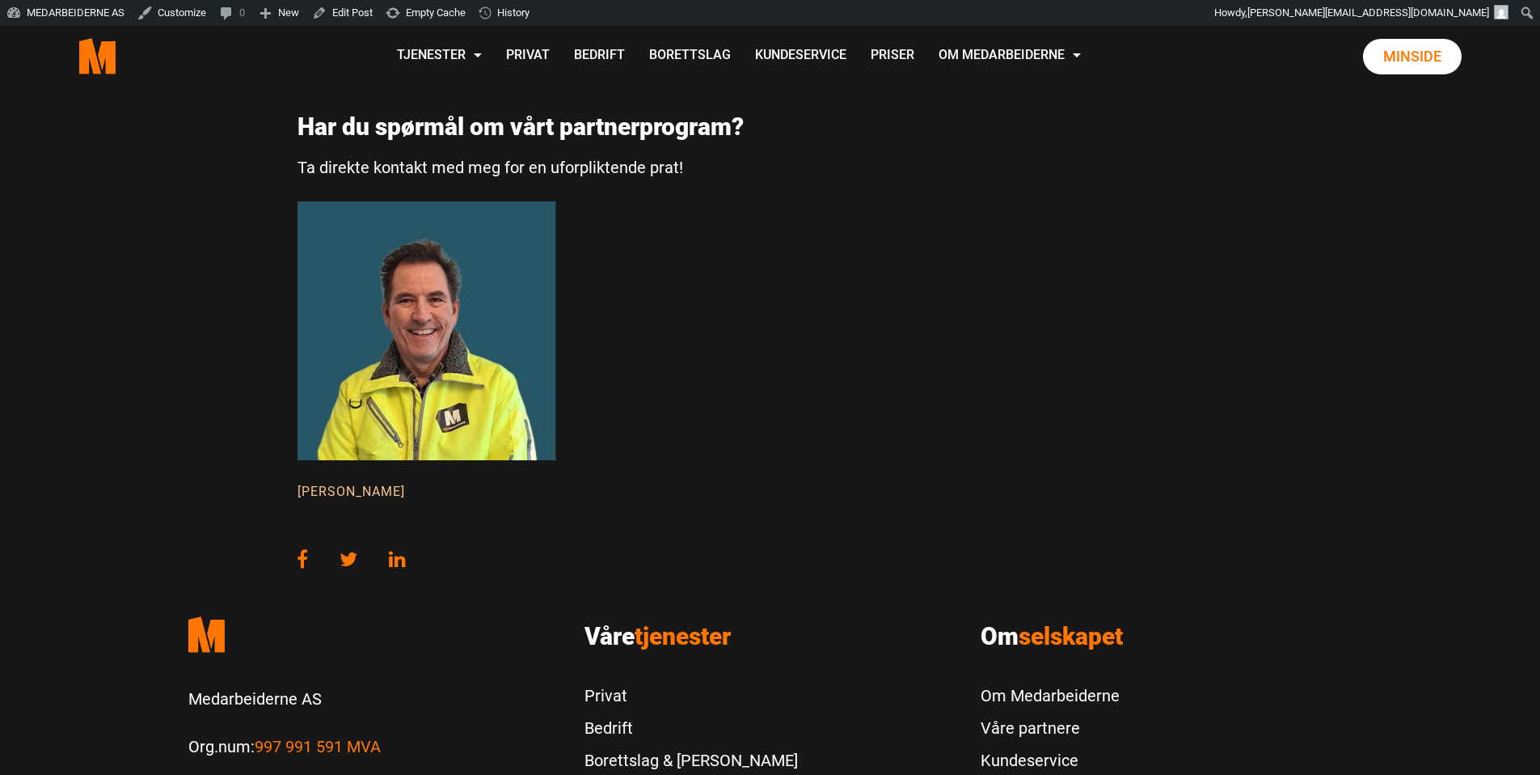
click at [359, 499] on p "[PERSON_NAME]" at bounding box center [427, 491] width 259 height 22
click at [582, 442] on div "Har du spørmål om vårt partnerprogram? Ta direkte kontakt med meg for en uforpl…" at bounding box center [568, 290] width 566 height 429
click at [672, 151] on div "Har du spørmål om vårt partnerprogram? Ta direkte kontakt med meg for en uforpl…" at bounding box center [568, 138] width 566 height 125
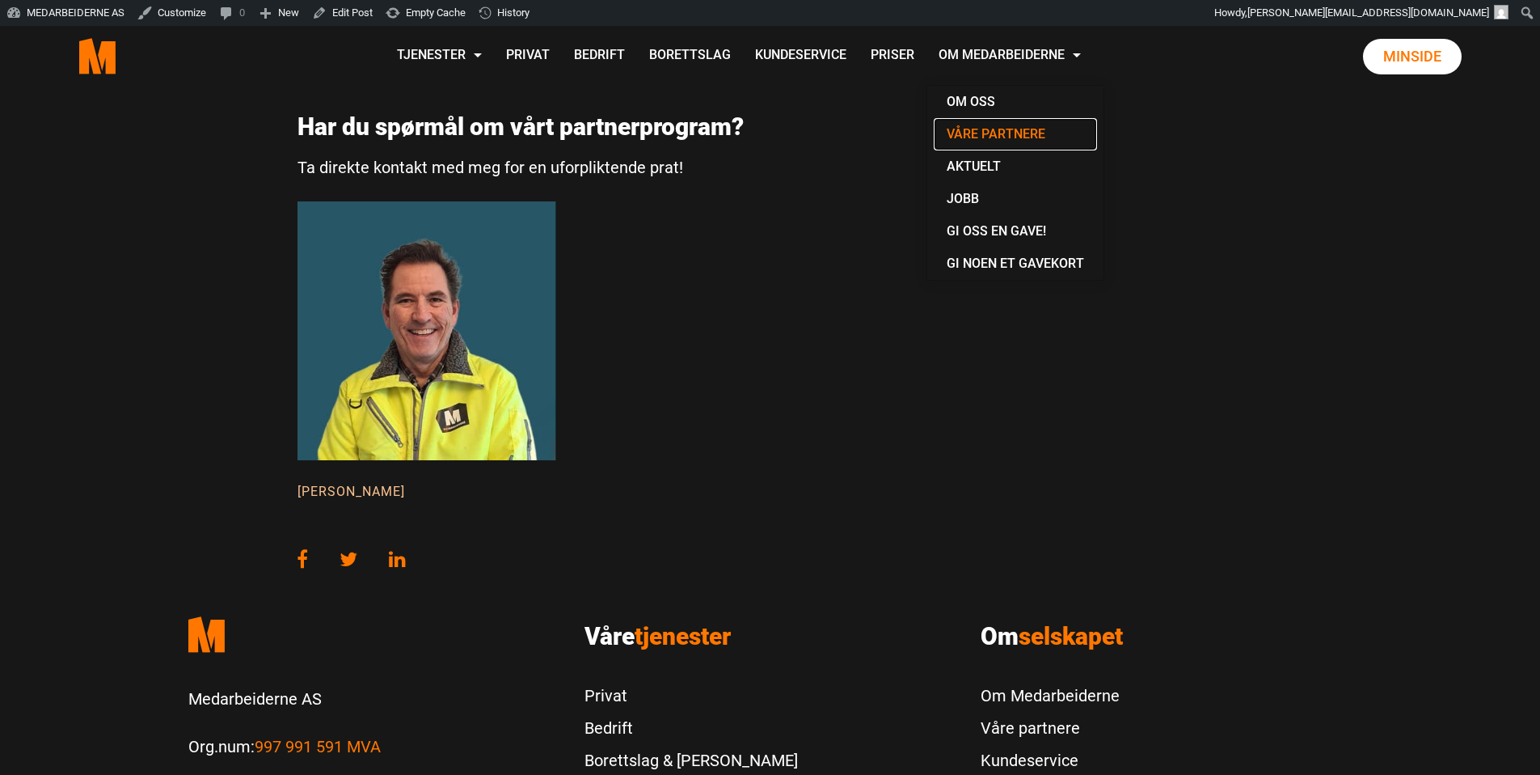
click at [1009, 137] on link "Våre partnere" at bounding box center [1015, 134] width 163 height 32
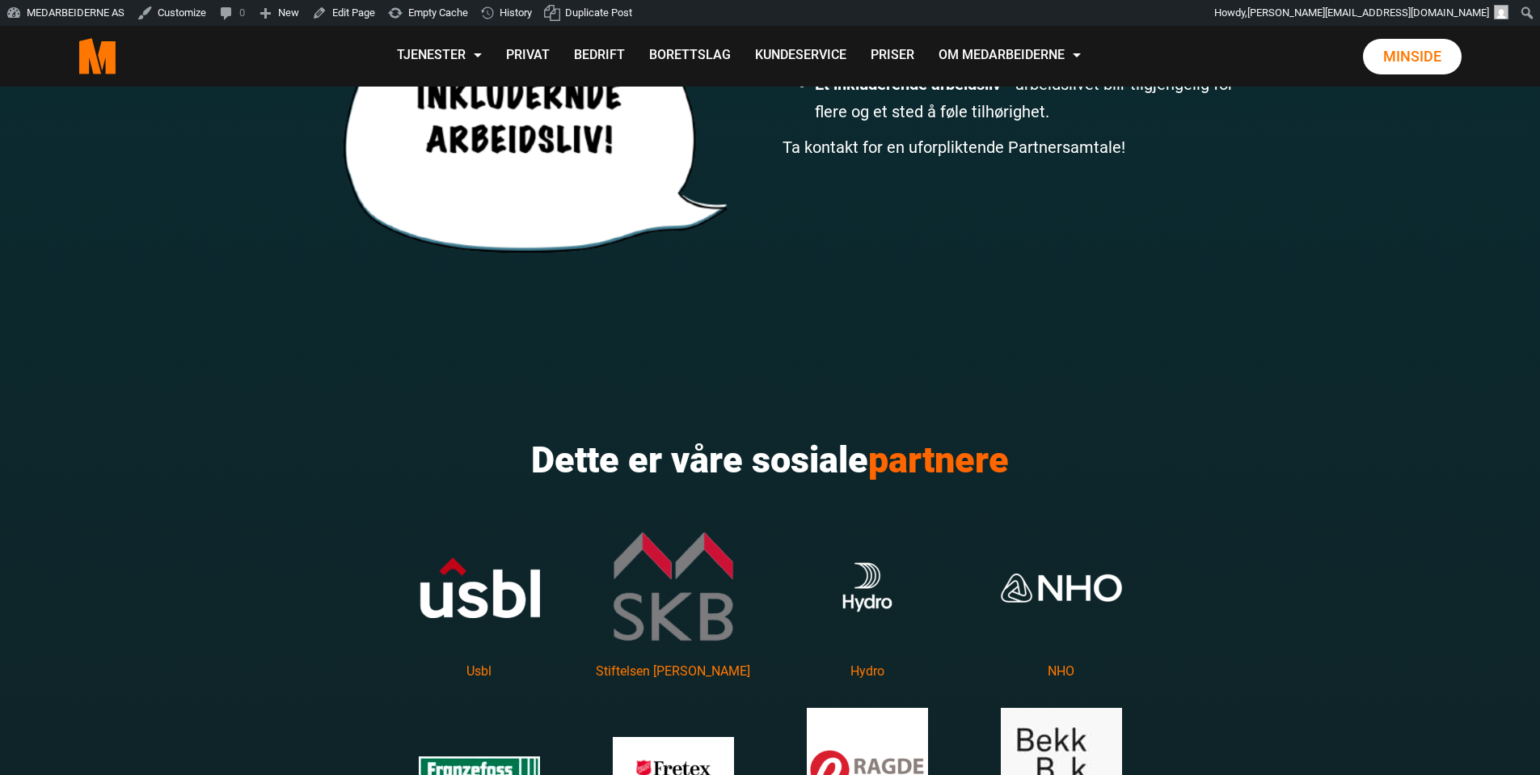
scroll to position [2072, 0]
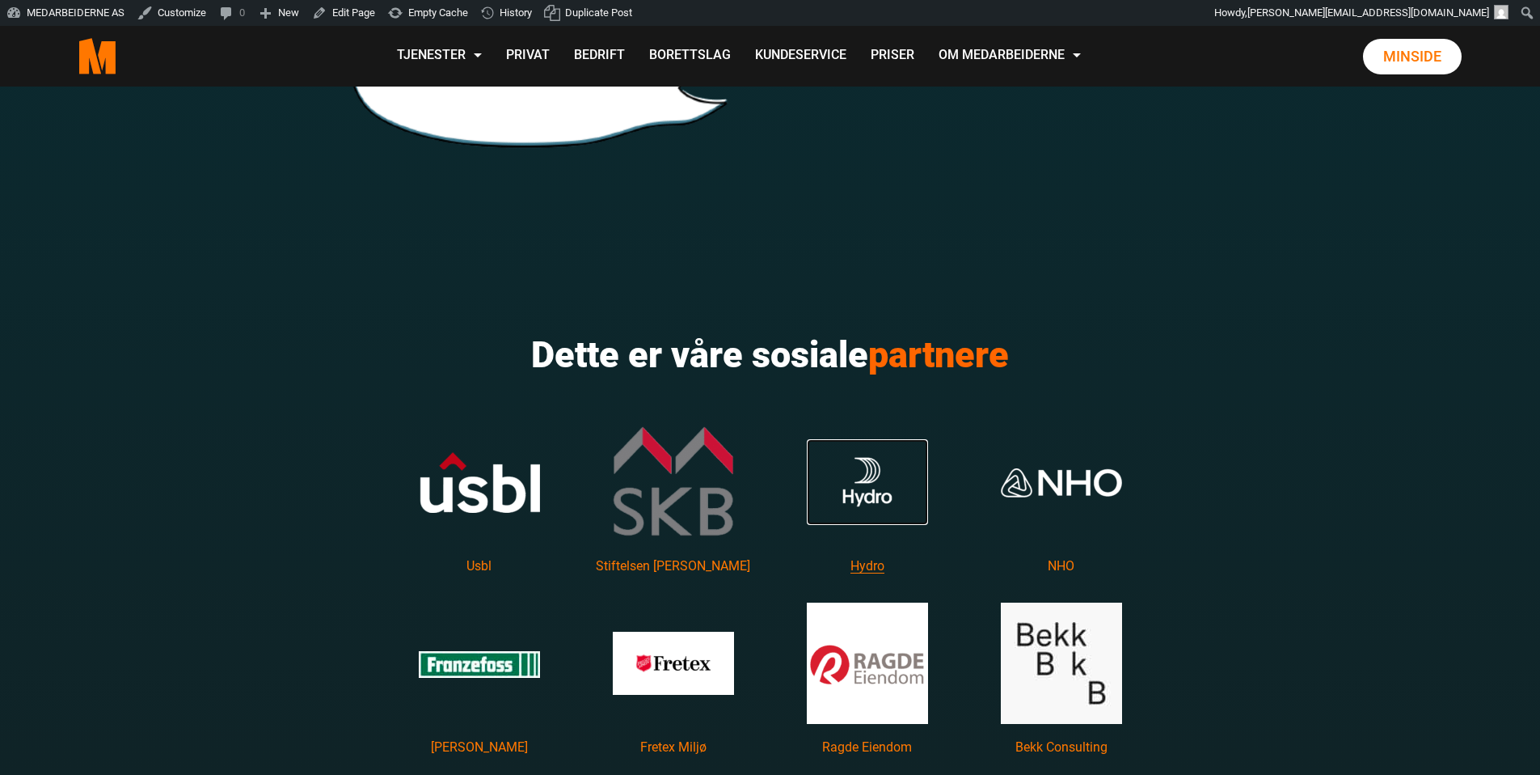
click at [864, 505] on img "Les mer om Hydro featured image" at bounding box center [867, 482] width 121 height 86
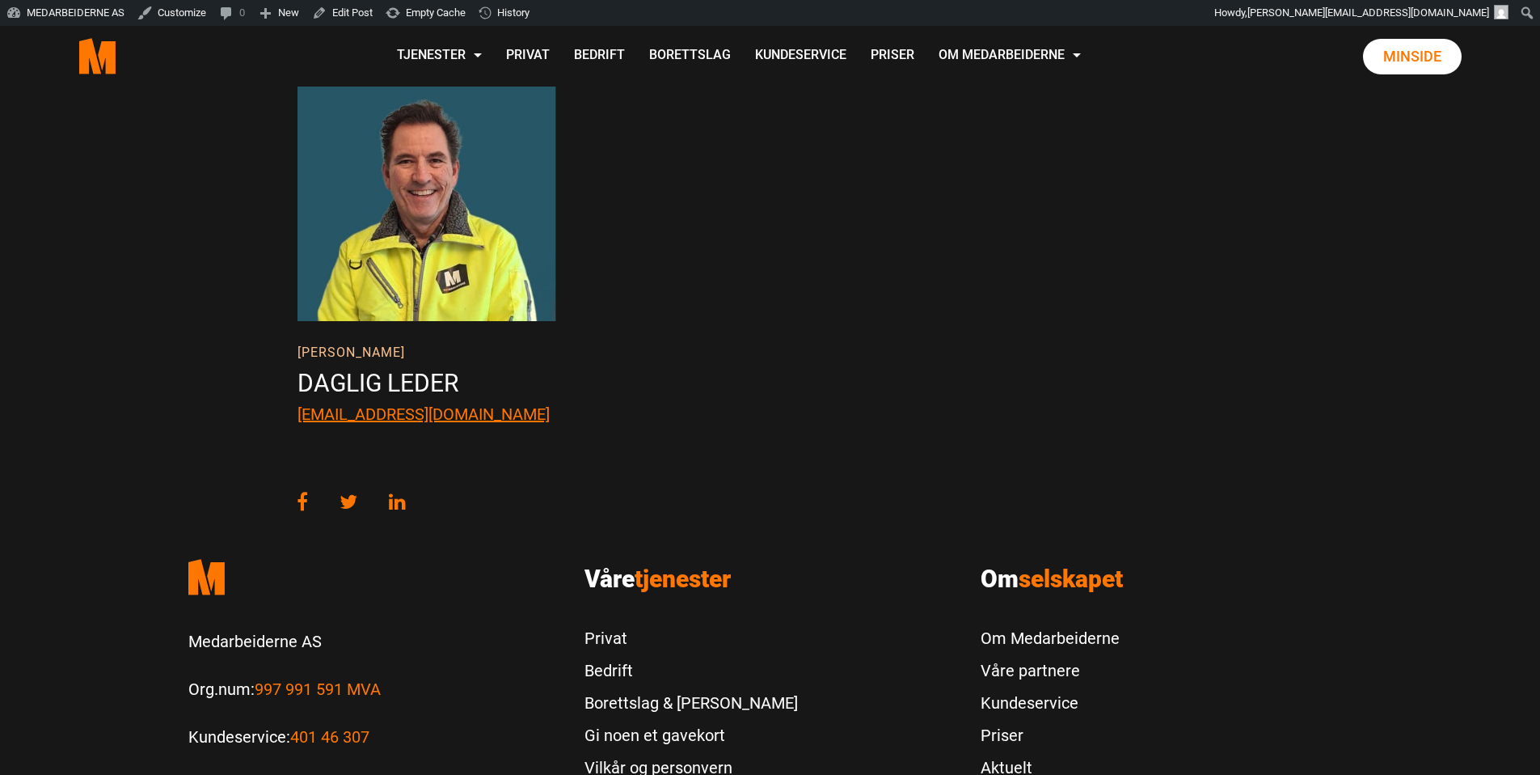
scroll to position [1609, 0]
drag, startPoint x: 467, startPoint y: 396, endPoint x: 268, endPoint y: 357, distance: 203.4
copy div "Daglig leder leder@medarbeiderne.no"
click at [598, 386] on div "Har du spørmål om vårt partnerprogram? Ta direkte kontakt med meg for en uforpl…" at bounding box center [568, 191] width 566 height 510
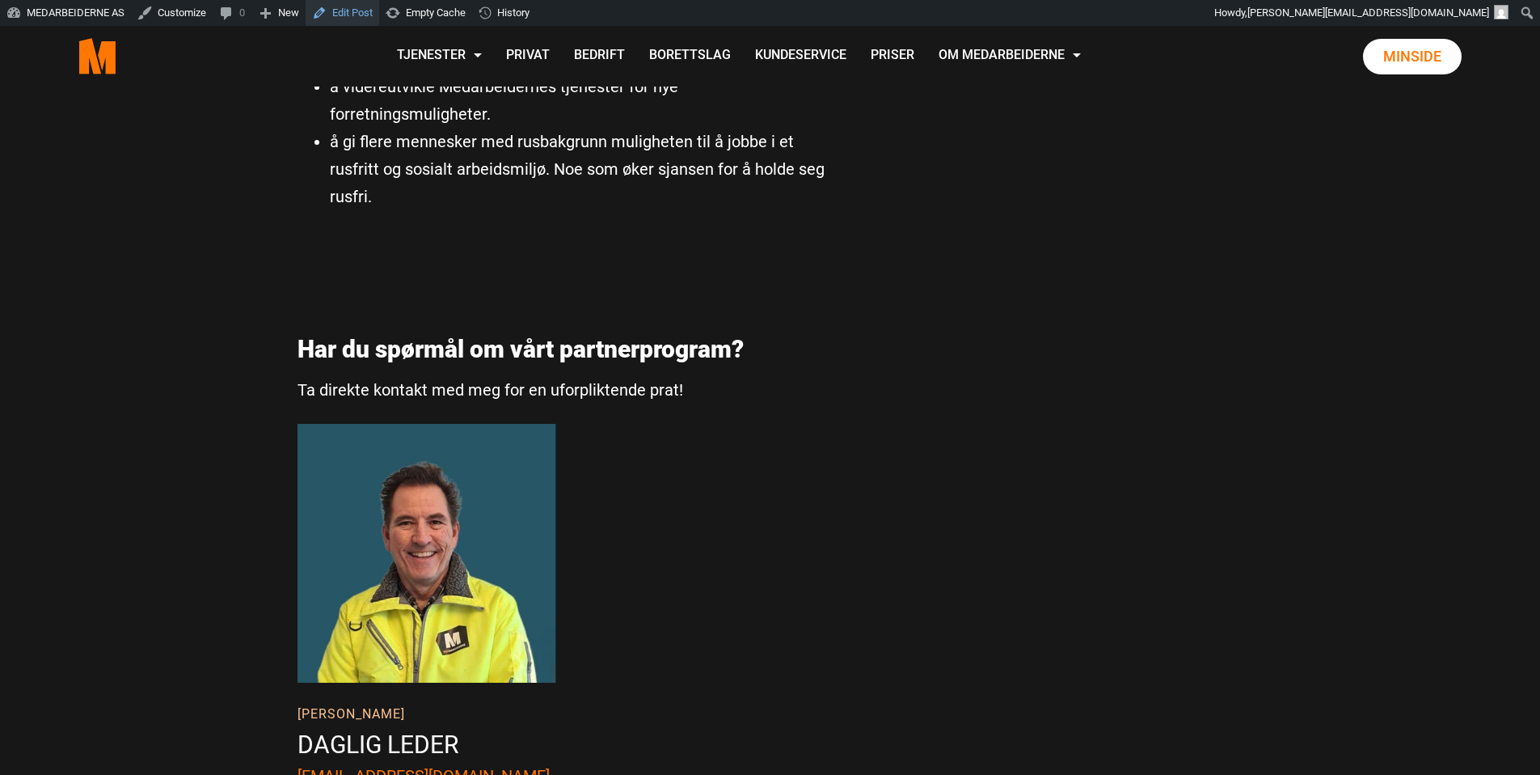
scroll to position [0, 0]
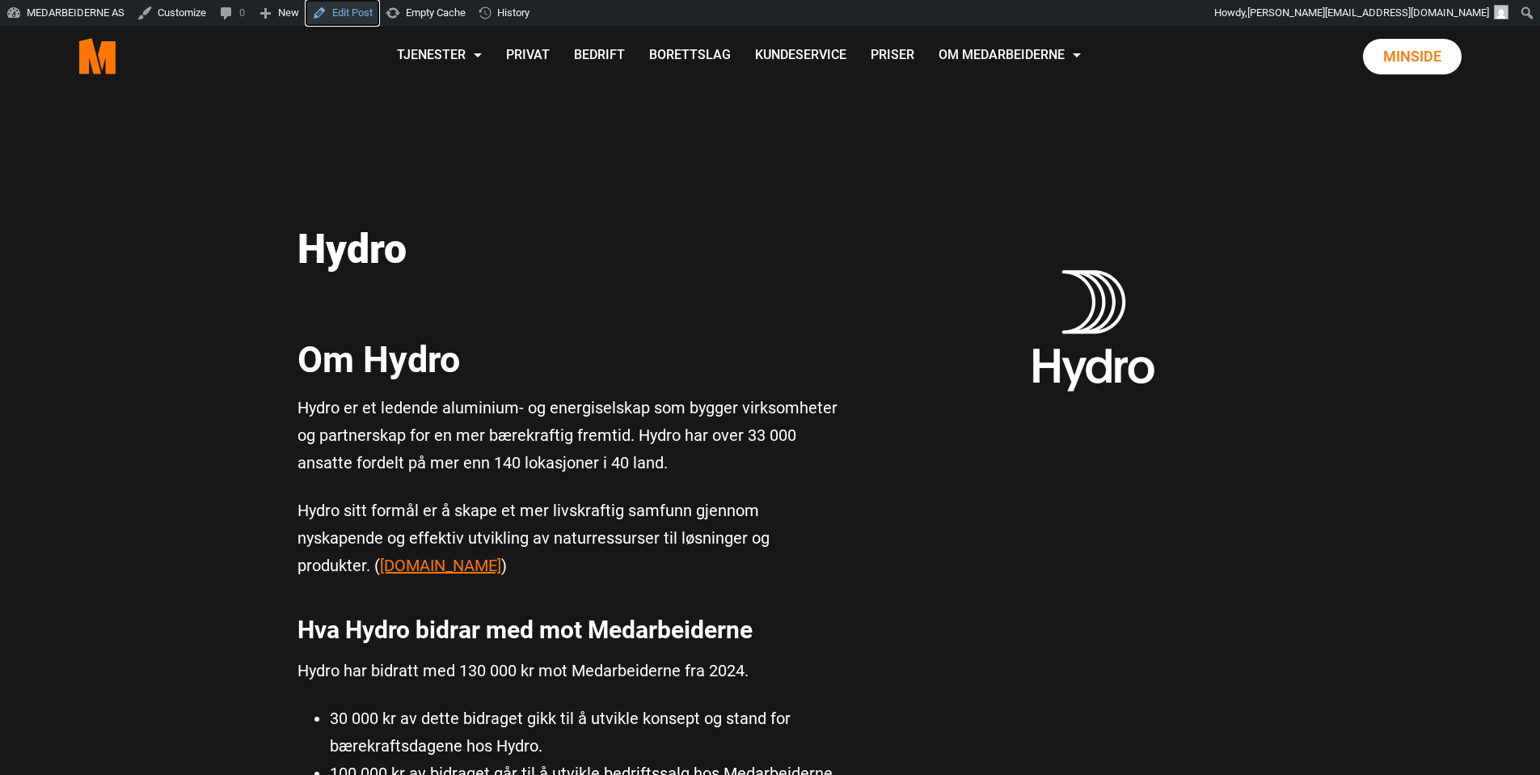
click at [336, 10] on link "Edit Post" at bounding box center [343, 13] width 74 height 26
drag, startPoint x: 1188, startPoint y: 125, endPoint x: 1140, endPoint y: 91, distance: 58.6
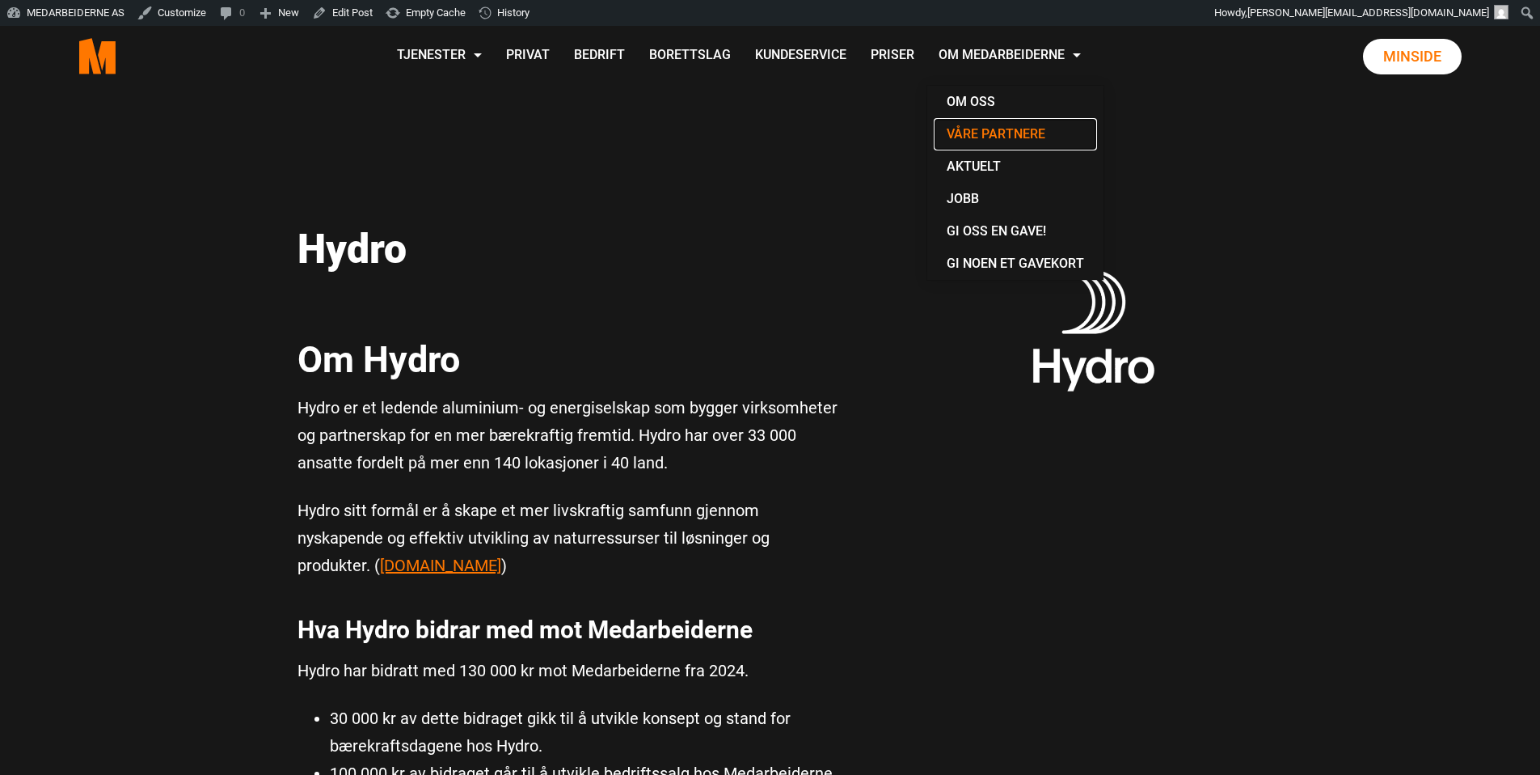
click at [1035, 131] on link "Våre partnere" at bounding box center [1015, 134] width 163 height 32
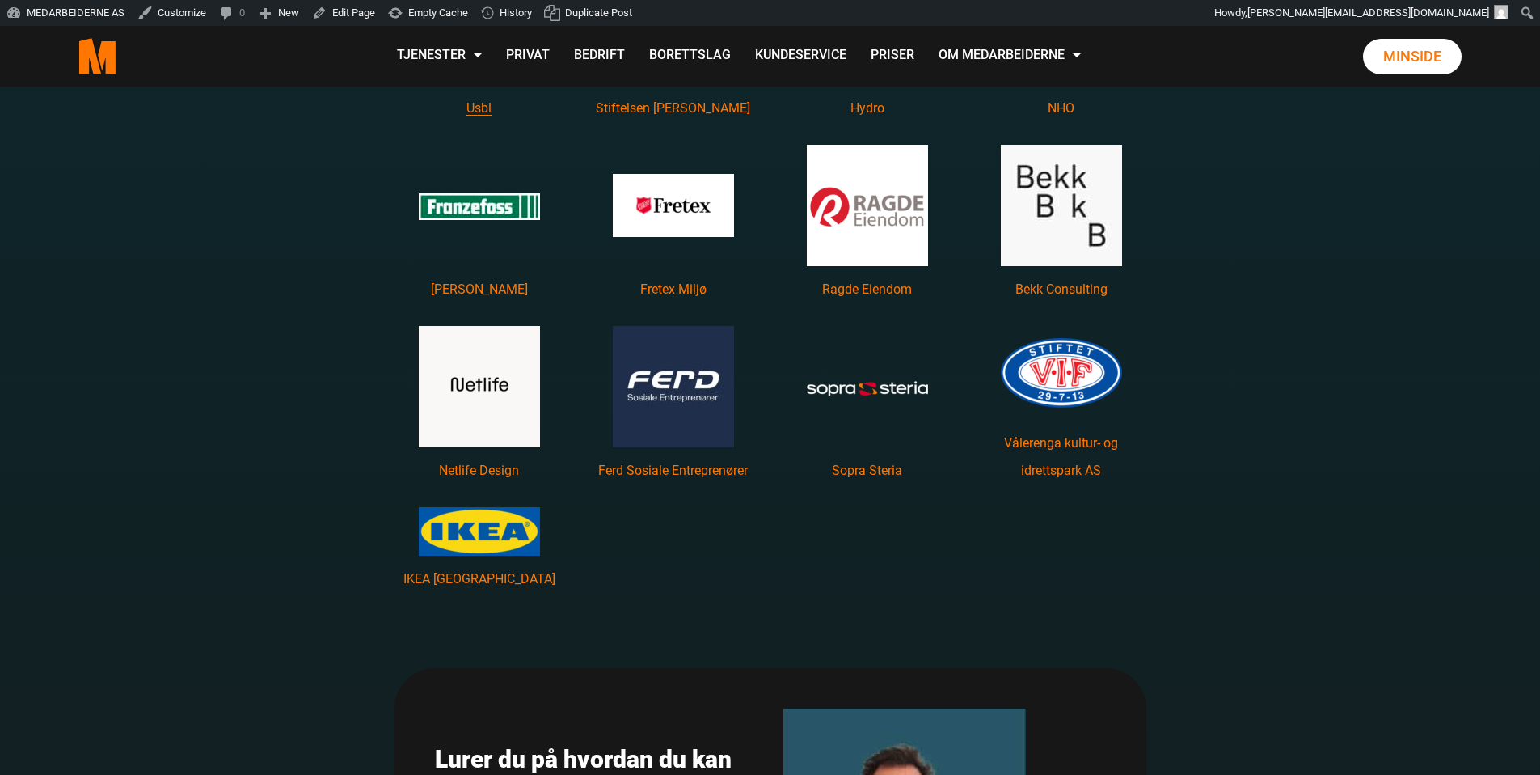
scroll to position [2238, 0]
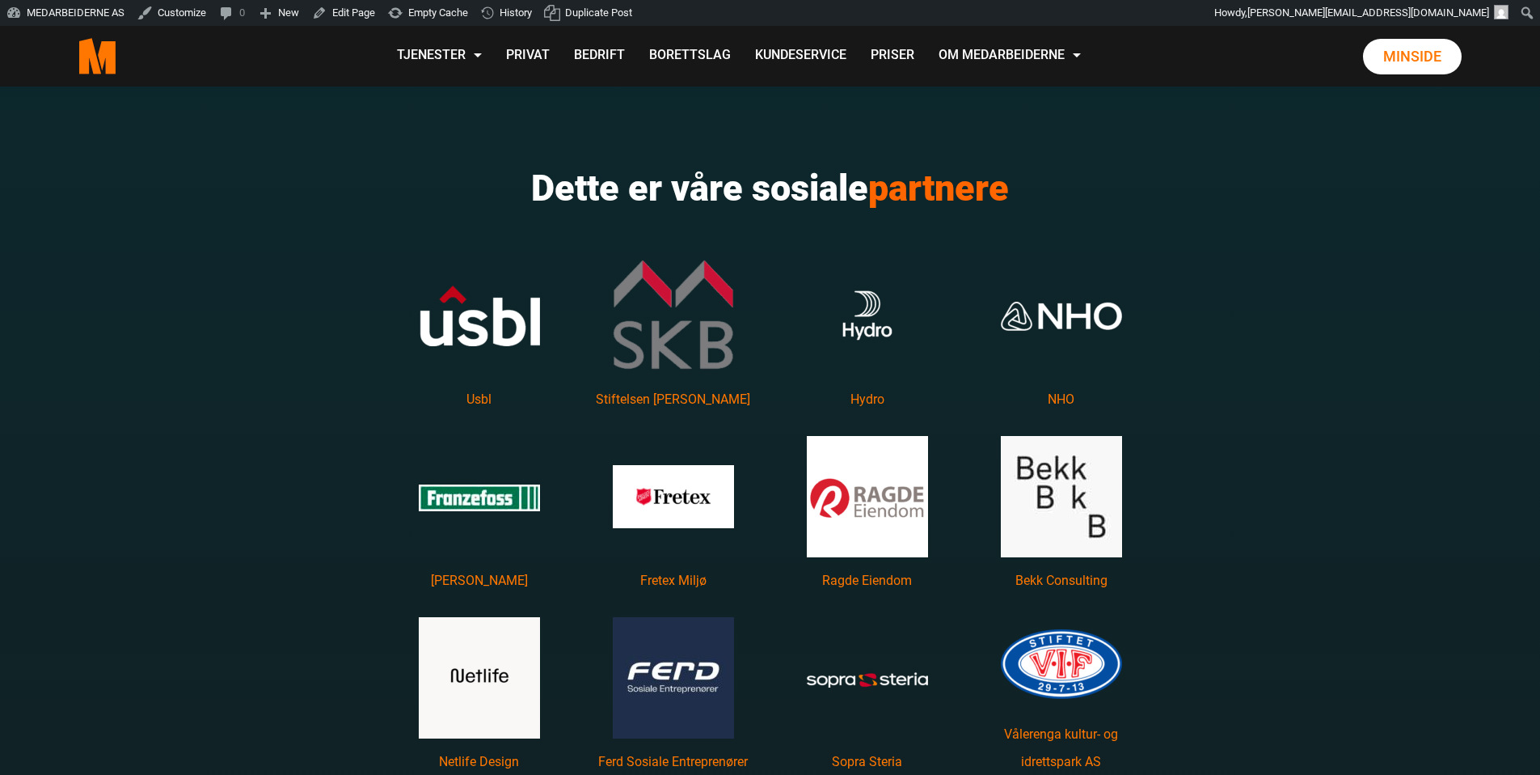
click at [497, 313] on img "Les mer om Usbl featured image" at bounding box center [479, 315] width 121 height 61
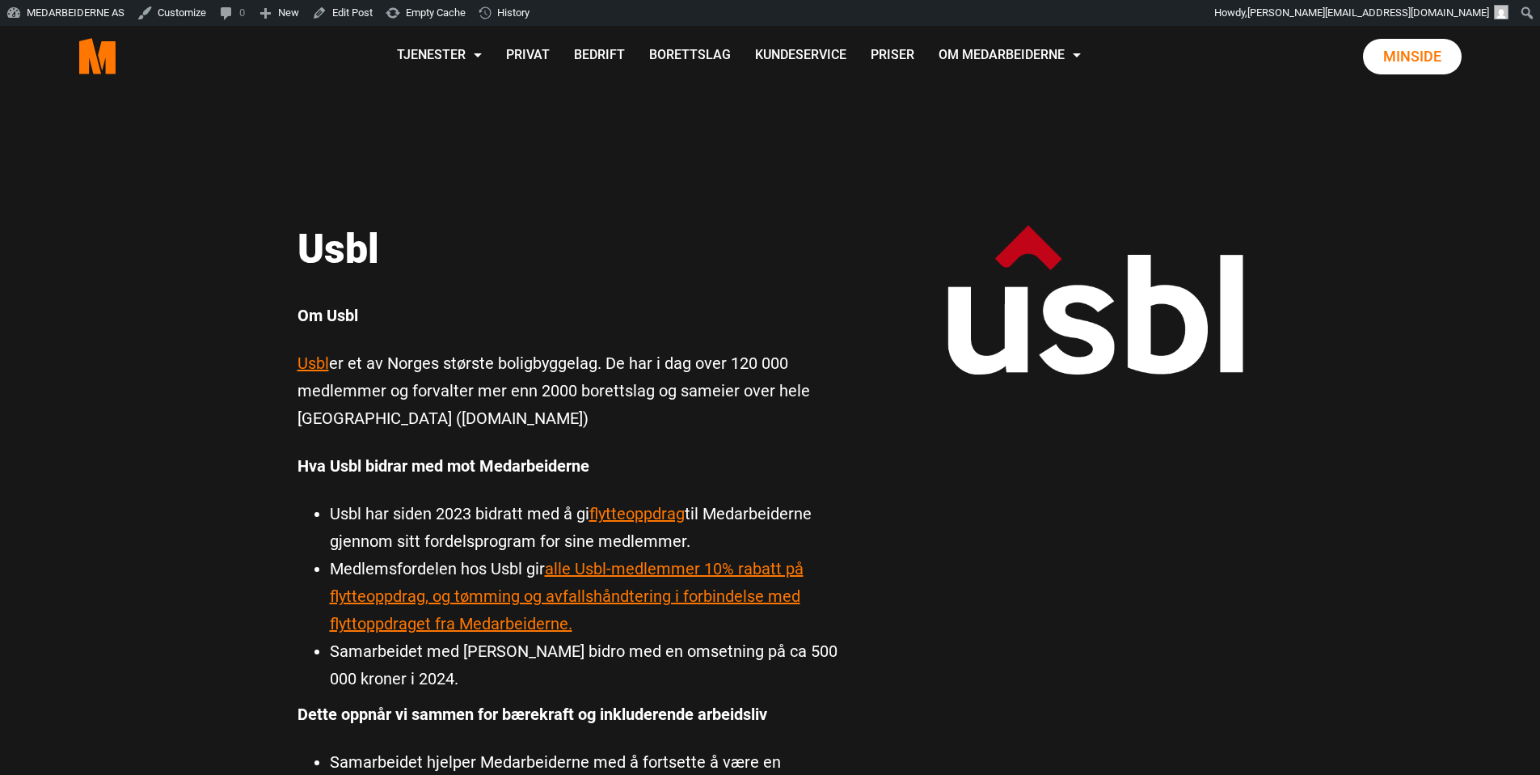
drag, startPoint x: 853, startPoint y: 141, endPoint x: 988, endPoint y: 80, distance: 148.4
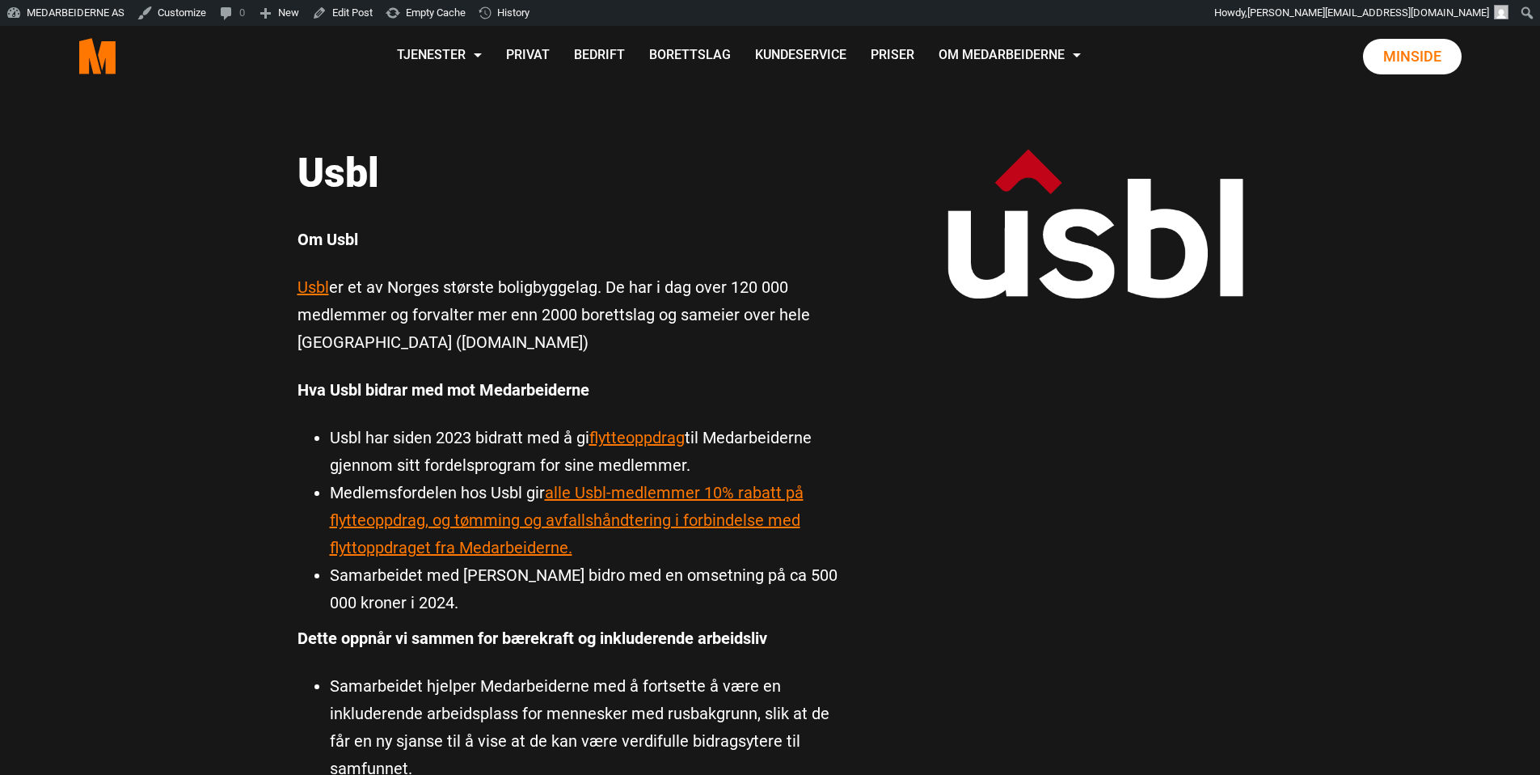
scroll to position [87, 0]
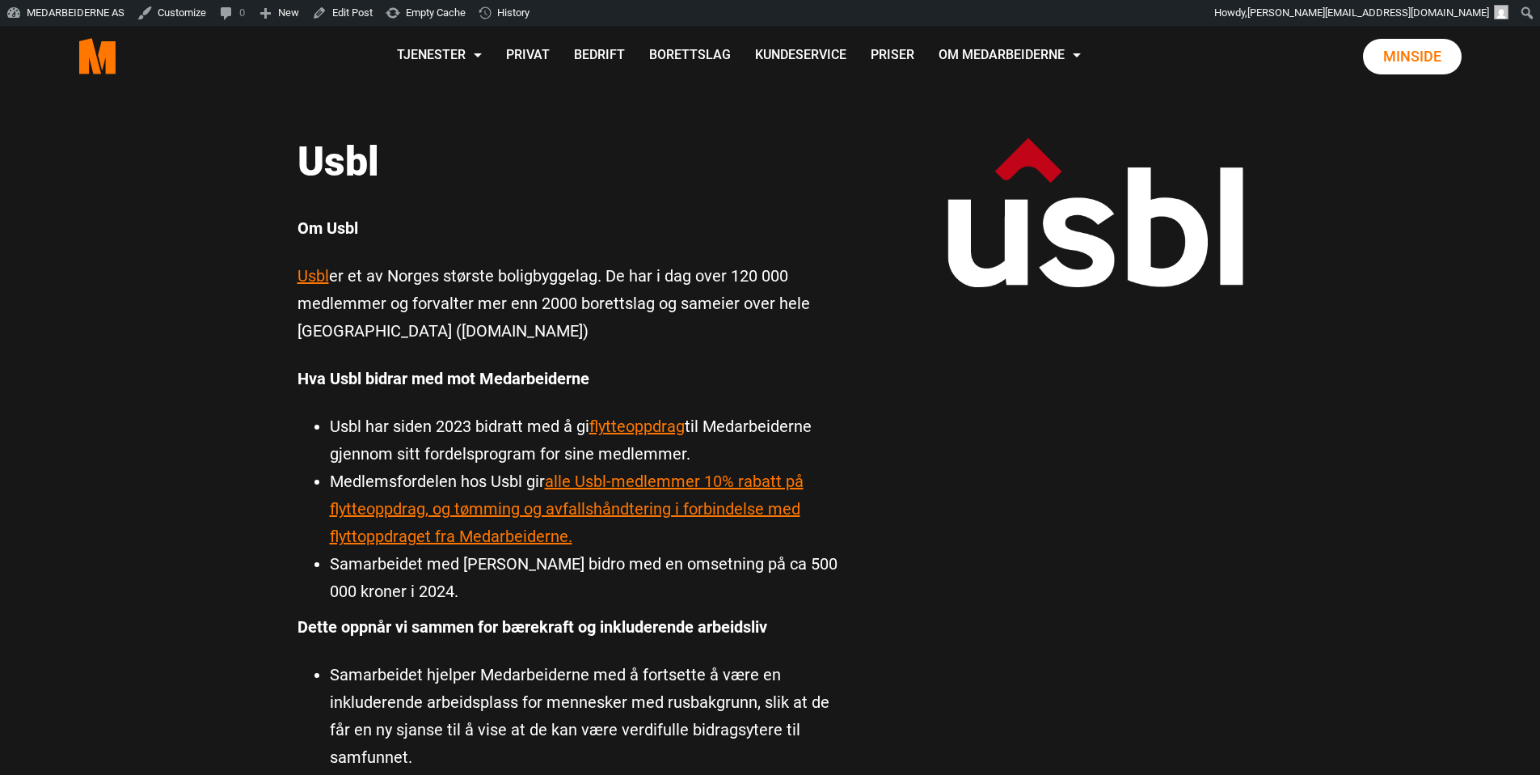
click at [704, 281] on p "Usbl er et av Norges største boligbyggelag. De har i dag over 120 000 medlemmer…" at bounding box center [569, 303] width 542 height 82
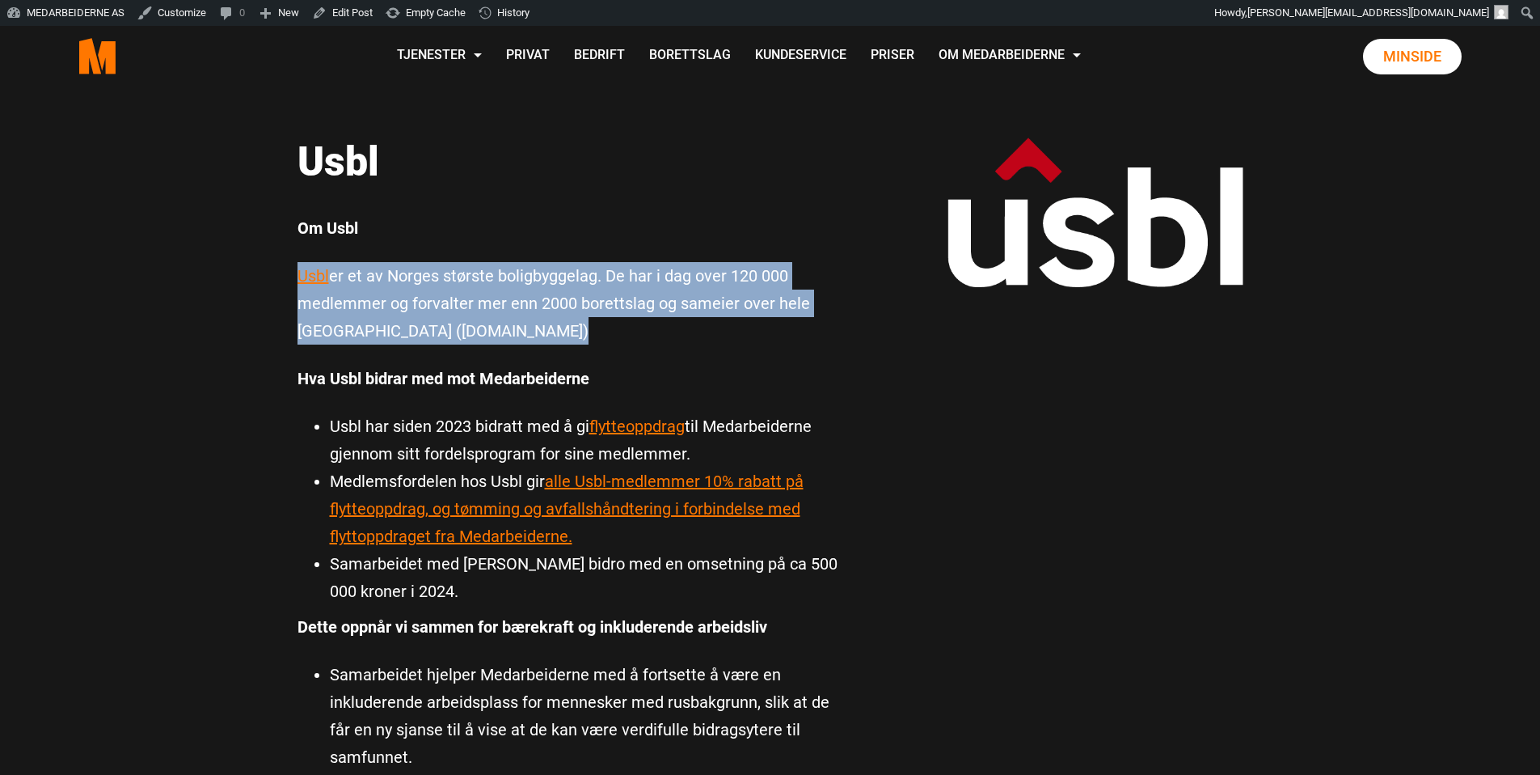
click at [704, 281] on p "Usbl er et av Norges største boligbyggelag. De har i dag over 120 000 medlemmer…" at bounding box center [569, 303] width 542 height 82
click at [641, 300] on p "Usbl er et av Norges største boligbyggelag. De har i dag over 120 000 medlemmer…" at bounding box center [569, 303] width 542 height 82
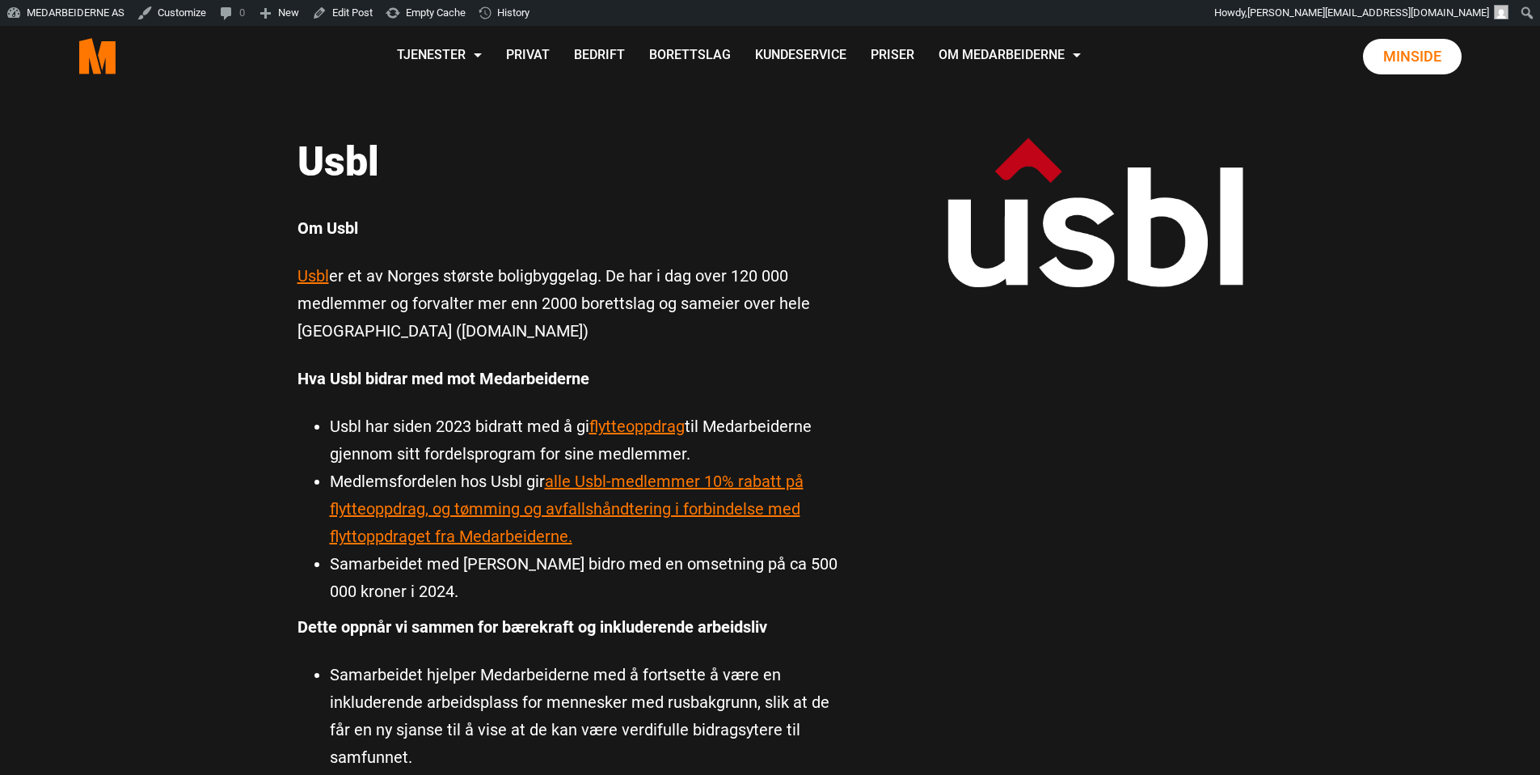
click at [686, 298] on p "Usbl er et av Norges største boligbyggelag. De har i dag over 120 000 medlemmer…" at bounding box center [569, 303] width 542 height 82
click at [686, 297] on p "Usbl er et av Norges største boligbyggelag. De har i dag over 120 000 medlemmer…" at bounding box center [569, 303] width 542 height 82
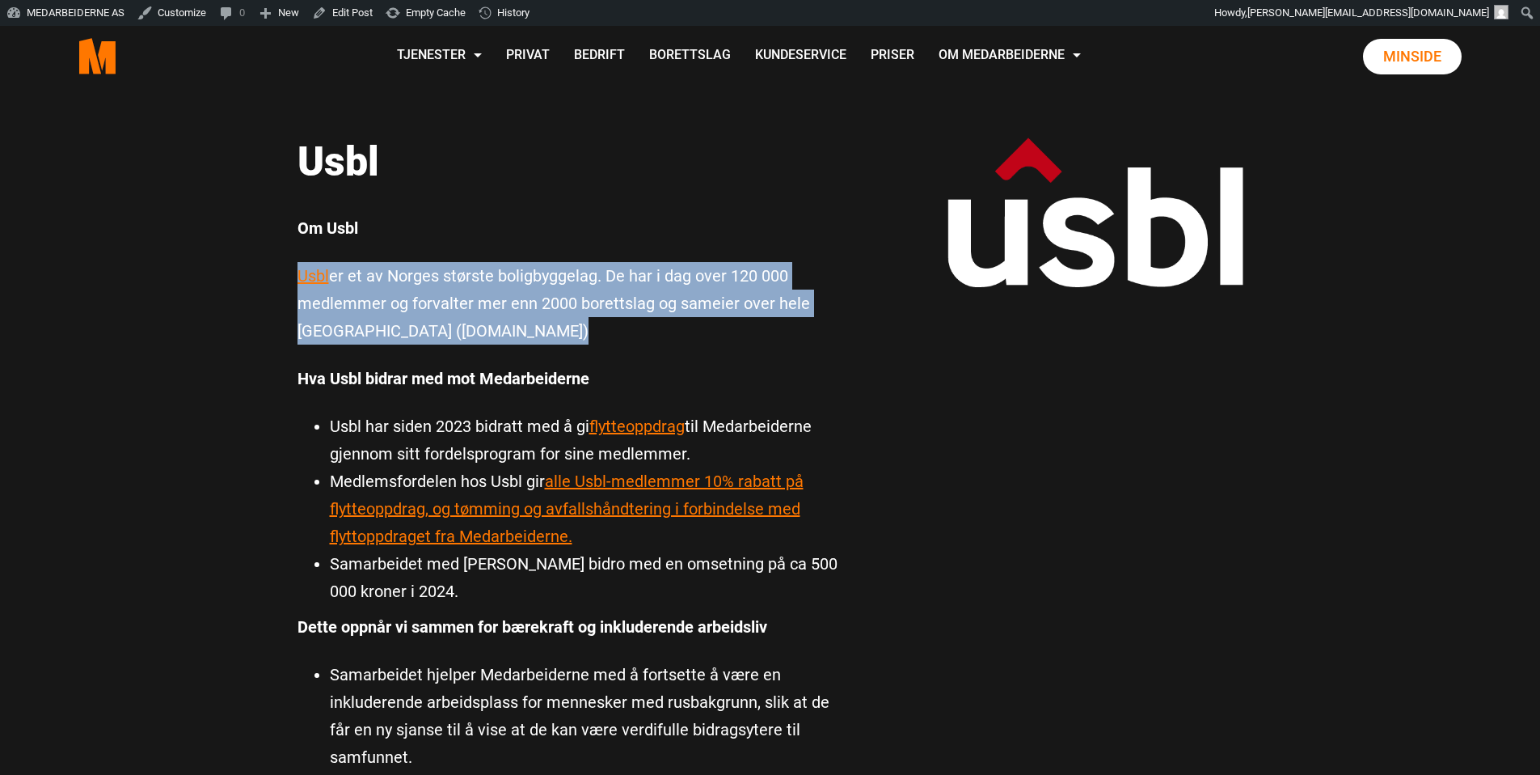
click at [686, 297] on p "Usbl er et av Norges største boligbyggelag. De har i dag over 120 000 medlemmer…" at bounding box center [569, 303] width 542 height 82
click at [627, 298] on p "Usbl er et av Norges største boligbyggelag. De har i dag over 120 000 medlemmer…" at bounding box center [569, 303] width 542 height 82
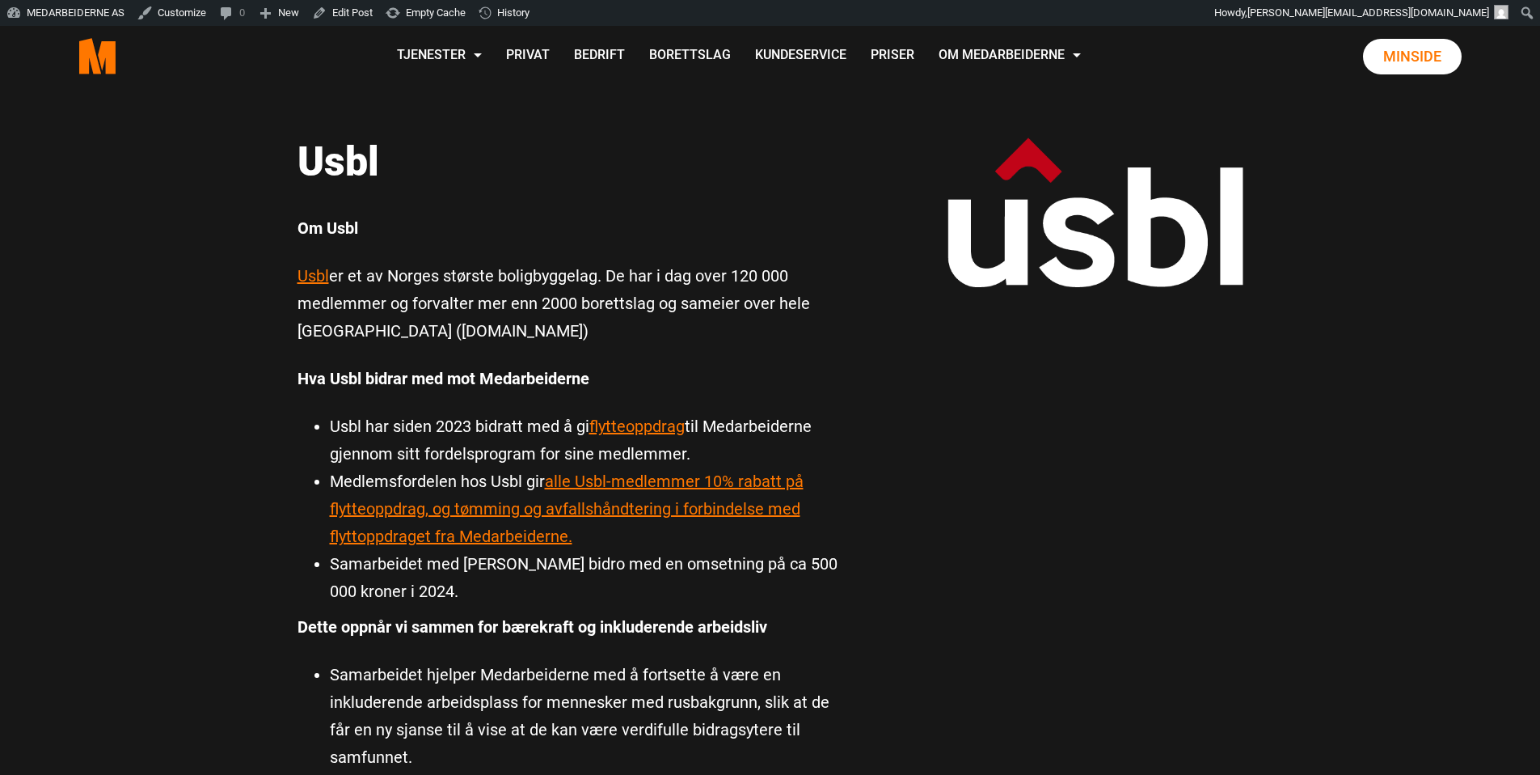
click at [585, 306] on p "Usbl er et av Norges største boligbyggelag. De har i dag over 120 000 medlemmer…" at bounding box center [569, 303] width 542 height 82
click at [539, 306] on p "Usbl er et av Norges største boligbyggelag. De har i dag over 120 000 medlemmer…" at bounding box center [569, 303] width 542 height 82
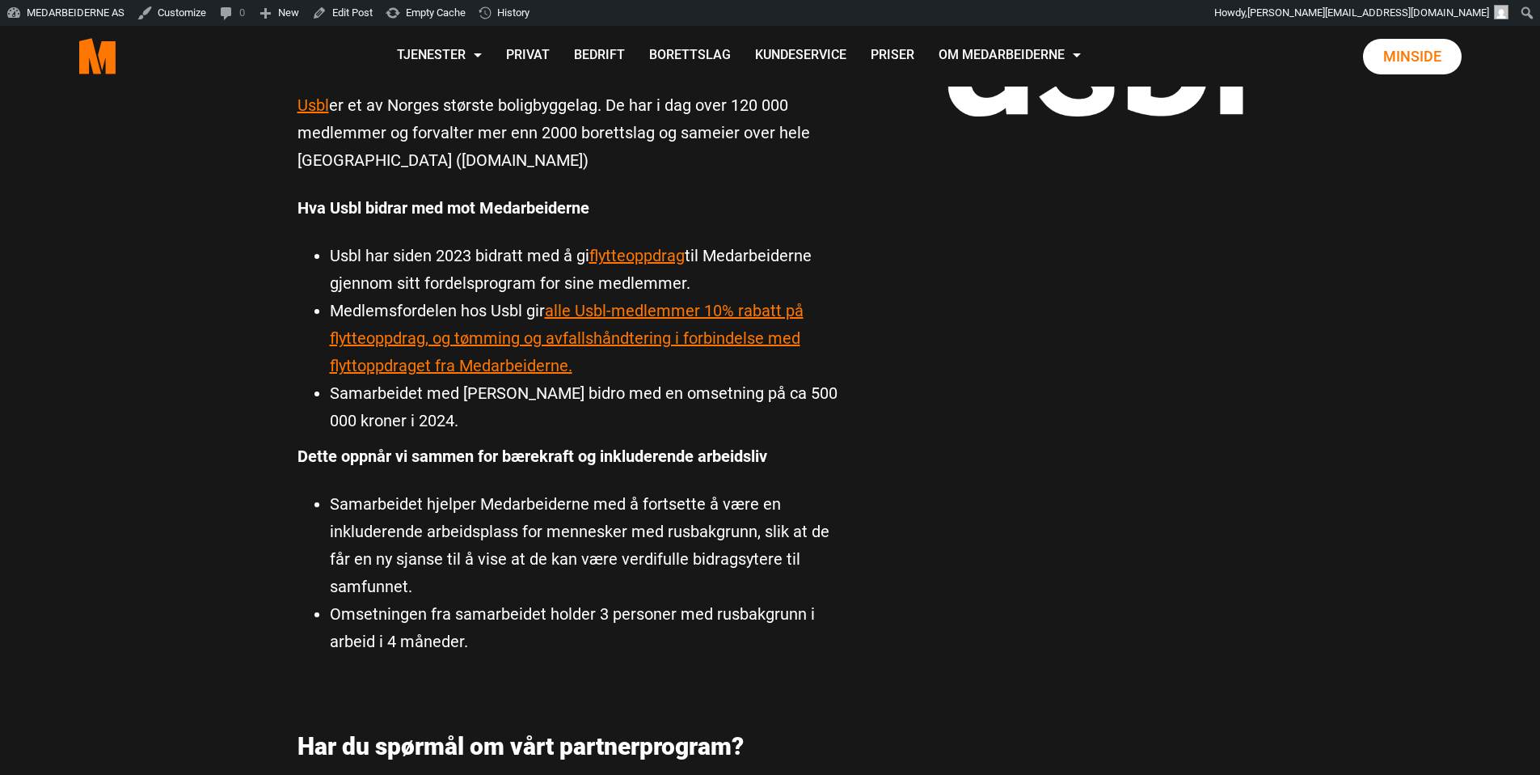
scroll to position [408, 0]
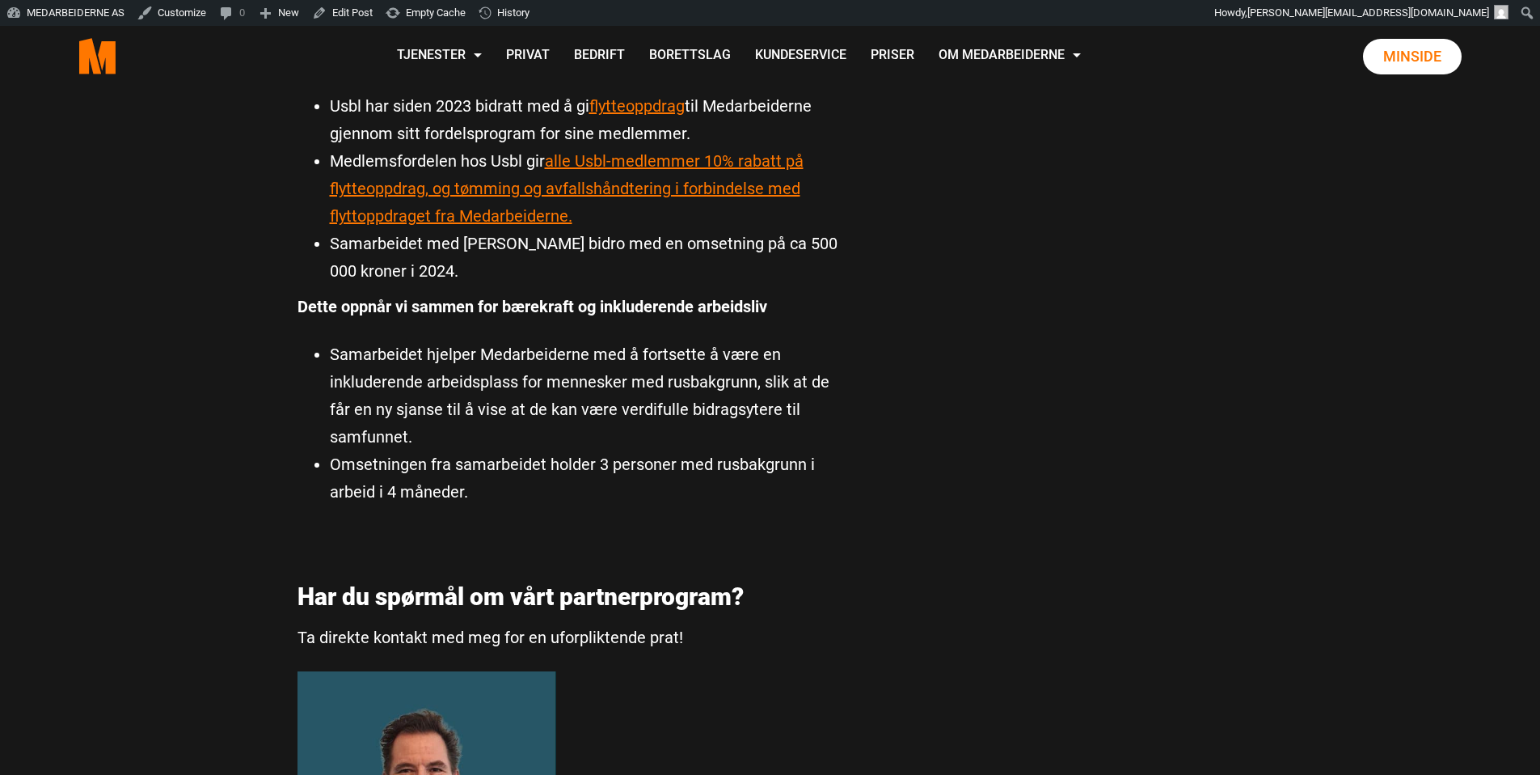
drag, startPoint x: 1193, startPoint y: 187, endPoint x: 1071, endPoint y: 118, distance: 139.4
click at [1190, 187] on div "Usbl Usbl Om Usbl Usbl er et av Norges største boligbyggelag. De har i dag over…" at bounding box center [770, 403] width 970 height 1448
